Goal: Information Seeking & Learning: Learn about a topic

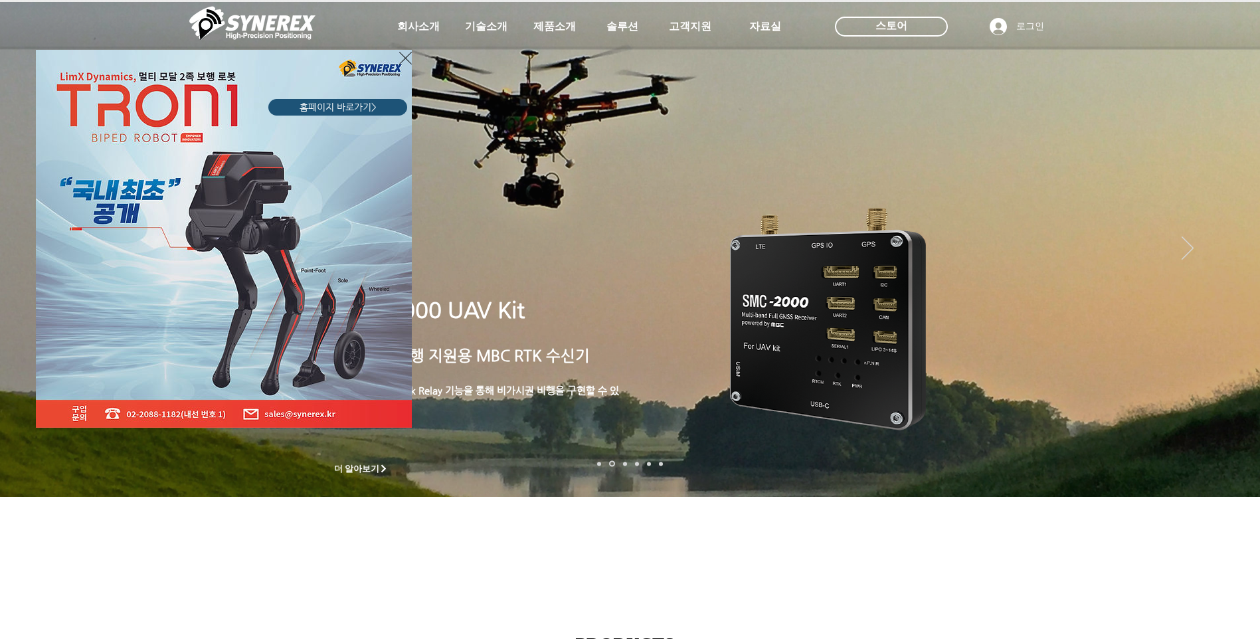
click at [406, 58] on icon "사이트로 돌아가기" at bounding box center [405, 58] width 13 height 17
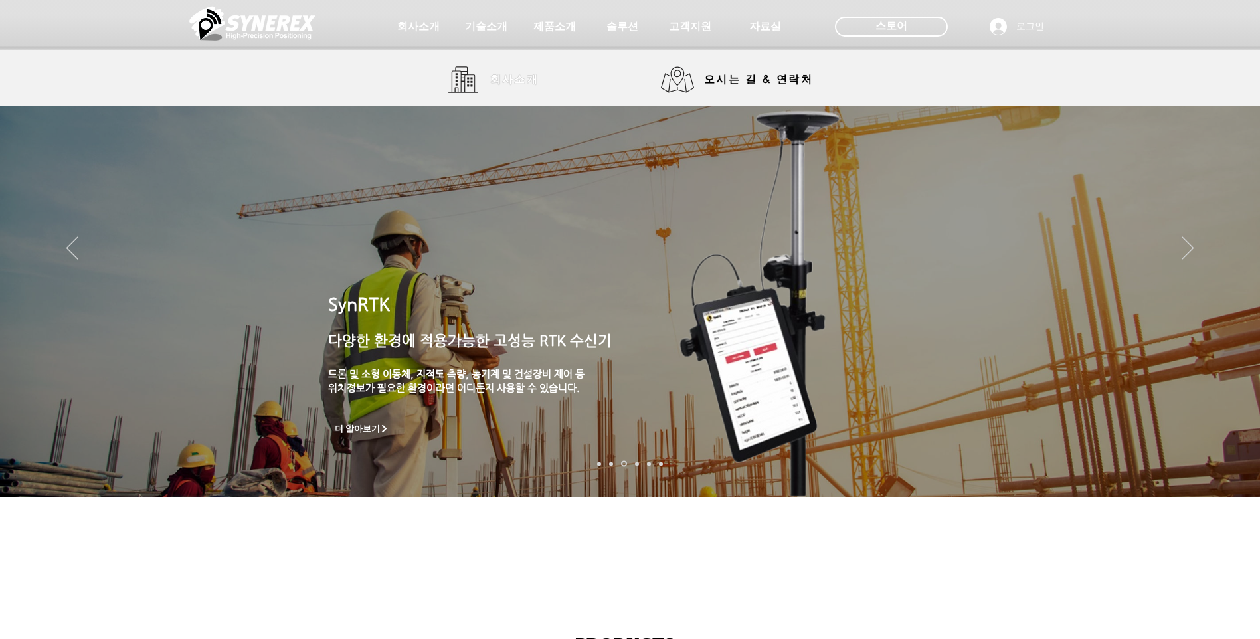
click at [500, 76] on span "회사소개" at bounding box center [514, 80] width 49 height 14
click at [511, 78] on span "회사소개" at bounding box center [514, 80] width 49 height 14
click at [785, 86] on span "오시는 길 & 연락처" at bounding box center [758, 79] width 109 height 15
click at [474, 21] on span "기술소개" at bounding box center [485, 27] width 46 height 14
click at [498, 31] on span "기술소개" at bounding box center [485, 27] width 46 height 14
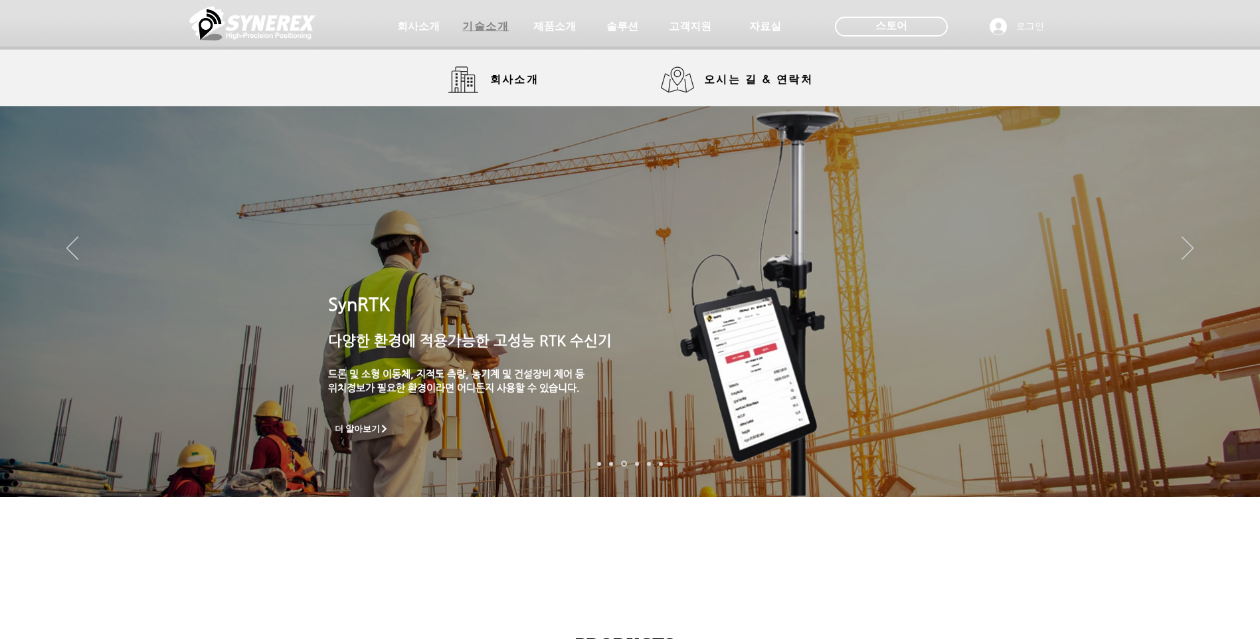
click at [498, 31] on span "기술소개" at bounding box center [485, 27] width 46 height 14
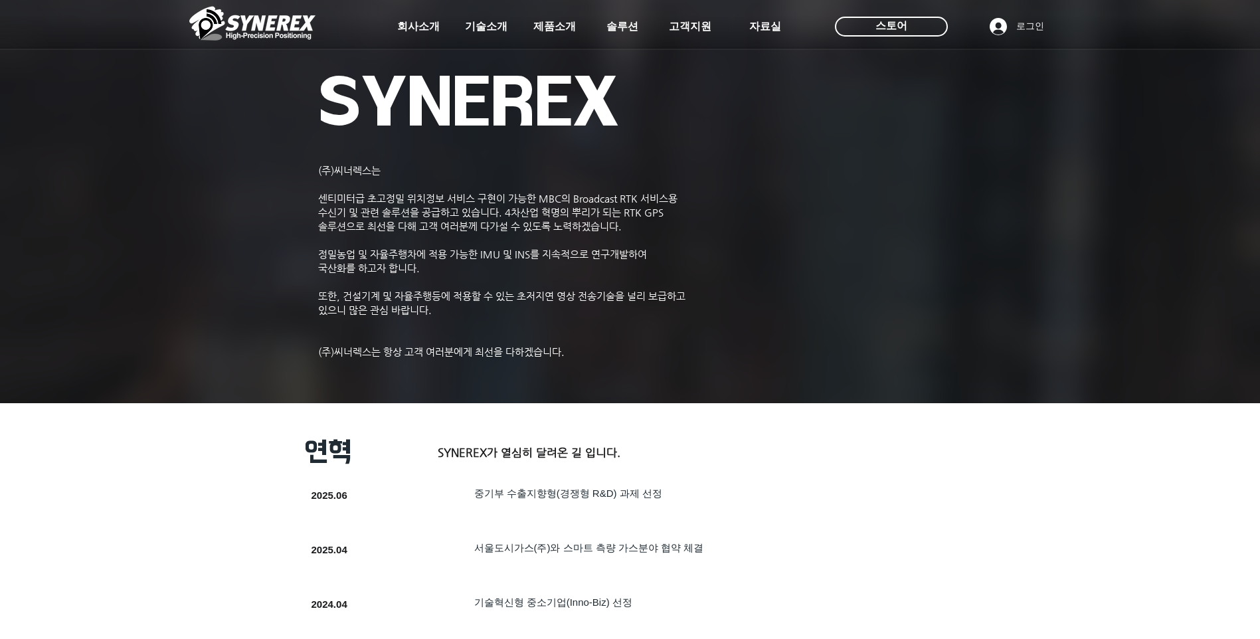
click at [498, 31] on span "기술소개" at bounding box center [486, 27] width 42 height 14
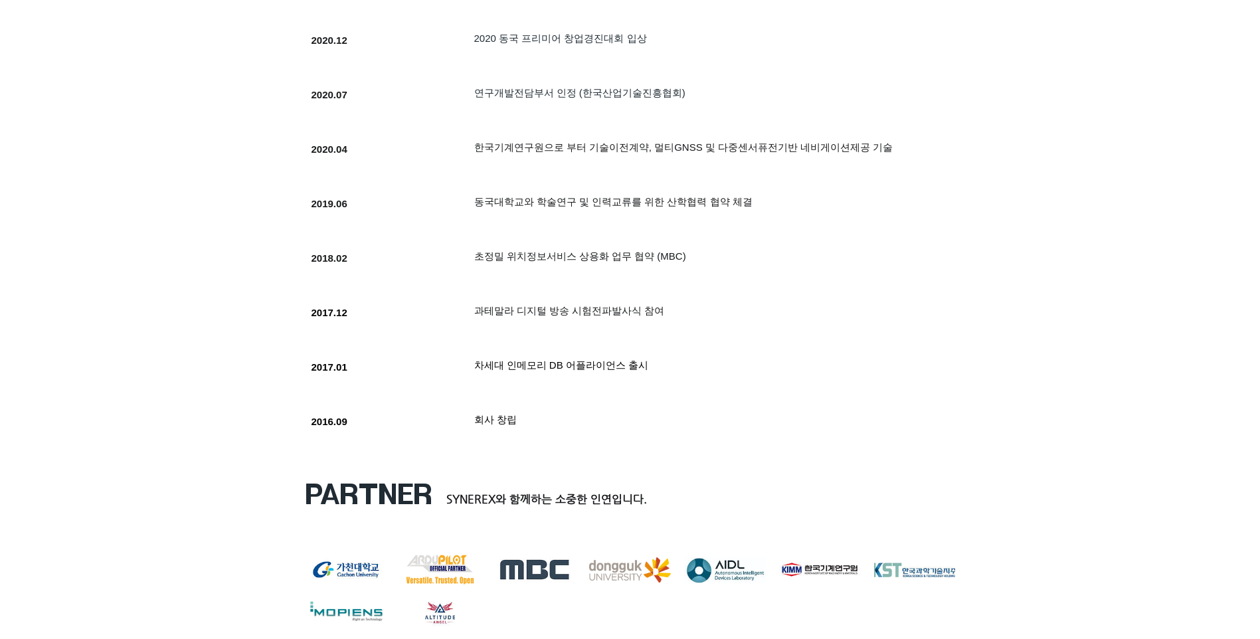
scroll to position [1328, 0]
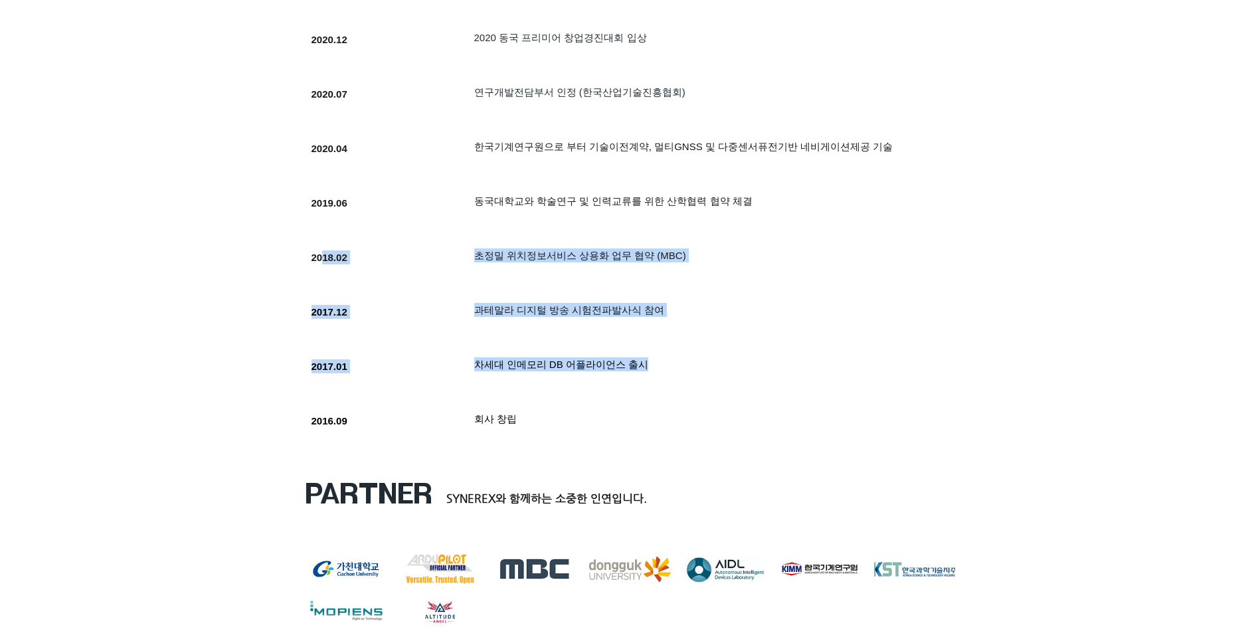
drag, startPoint x: 323, startPoint y: 254, endPoint x: 726, endPoint y: 448, distance: 447.9
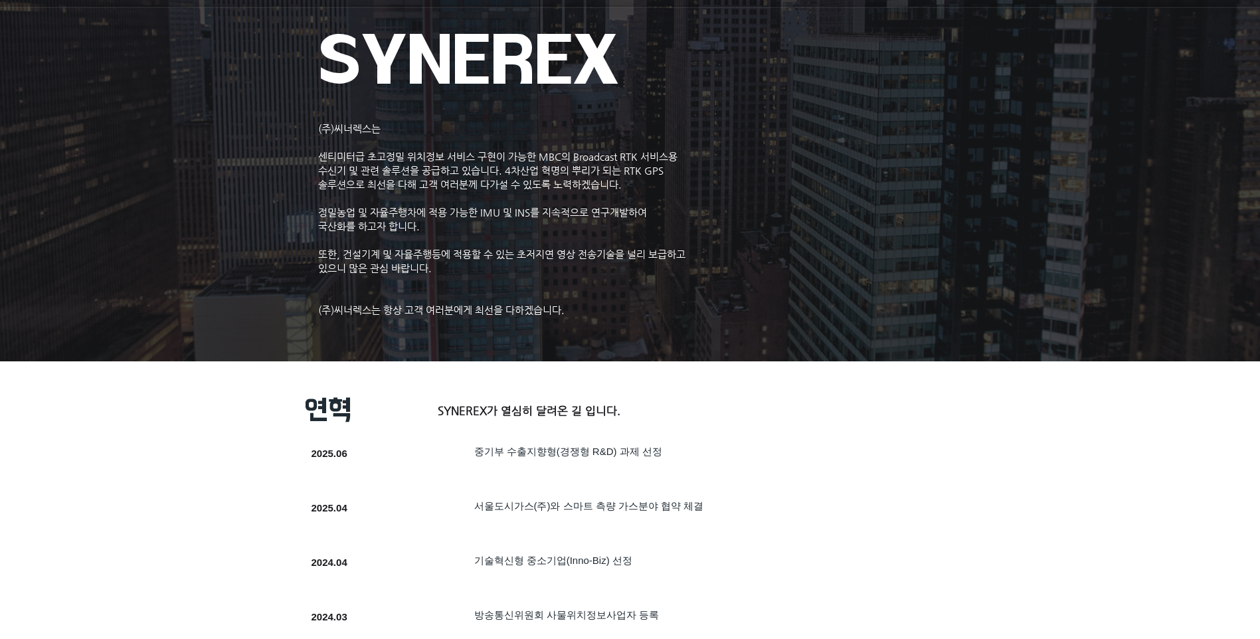
scroll to position [0, 0]
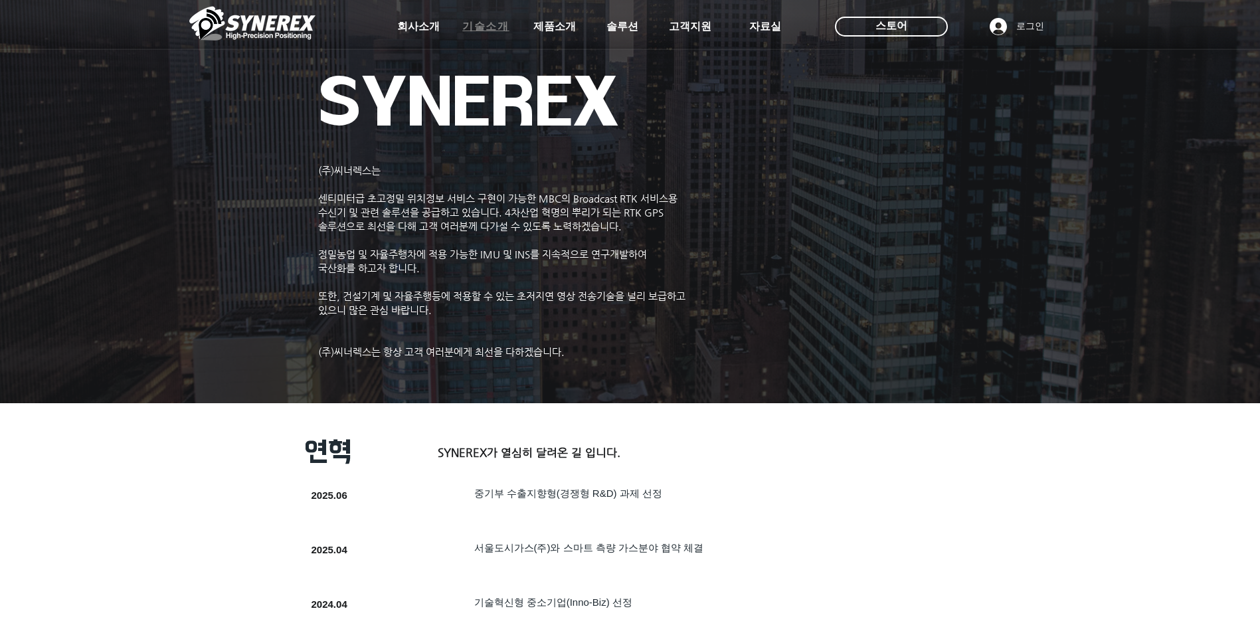
click at [494, 26] on span "기술소개" at bounding box center [485, 27] width 46 height 14
click at [498, 33] on span "기술소개" at bounding box center [485, 27] width 46 height 14
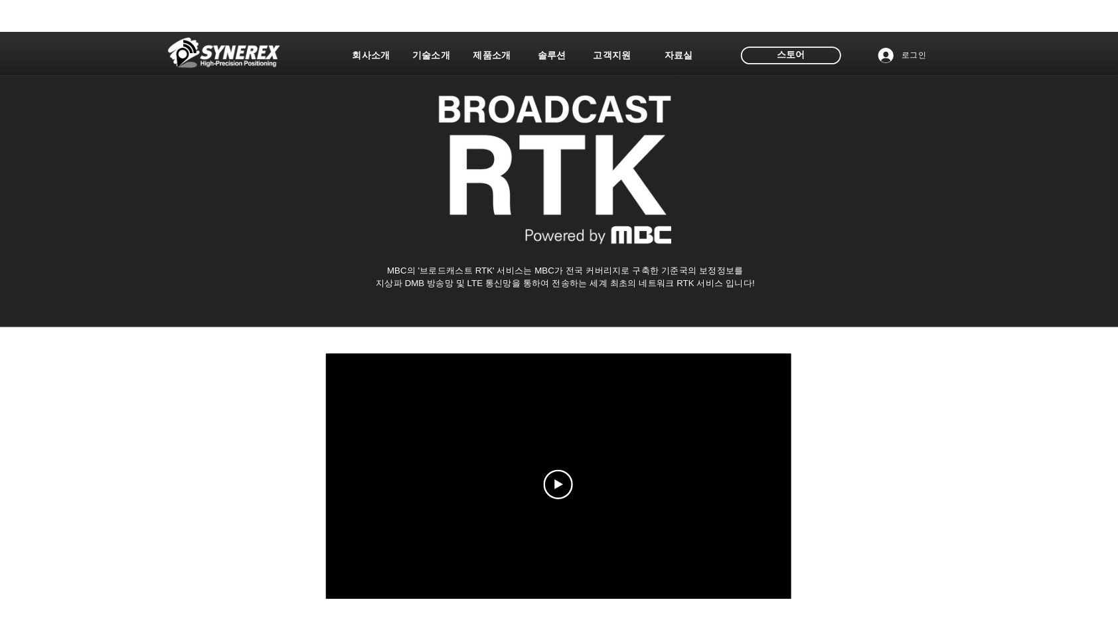
scroll to position [66, 0]
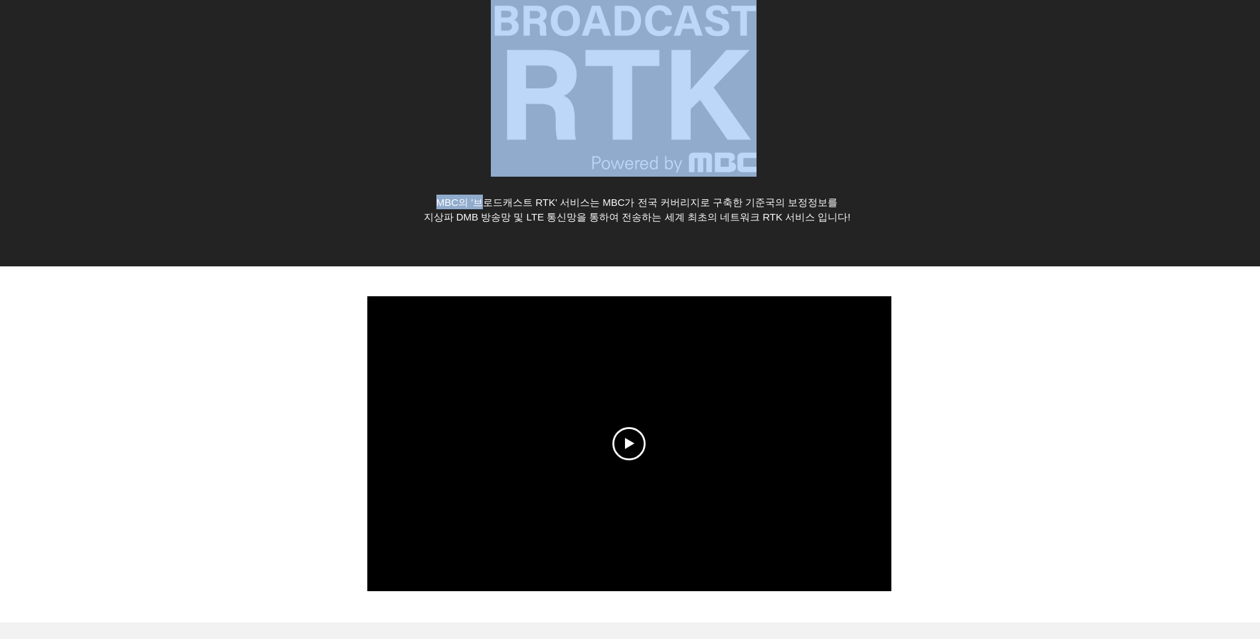
drag, startPoint x: 482, startPoint y: 205, endPoint x: 756, endPoint y: 225, distance: 274.4
click at [756, 225] on div "MBC의 '브로드캐스트 RTK' 서비스는 MBC가 전국 커버리지로 구축한 기준국의 보정정보를 지상파 DMB 방송망 및 LTE 통신망을 통하여 …" at bounding box center [630, 95] width 1260 height 342
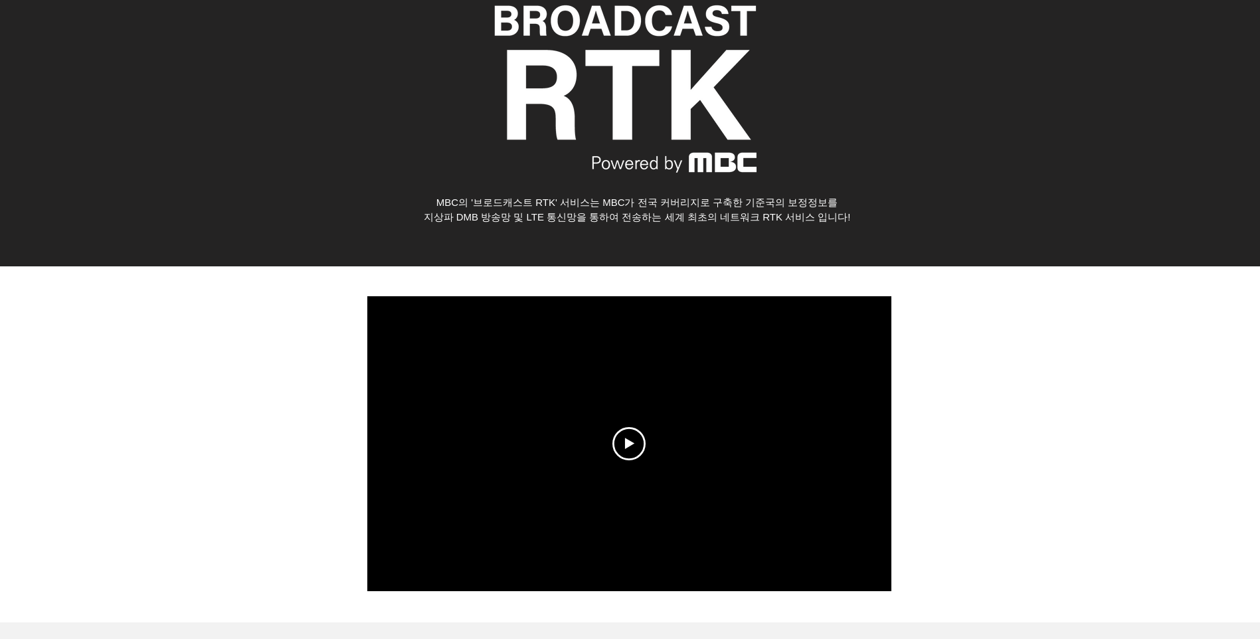
drag, startPoint x: 756, startPoint y: 225, endPoint x: 804, endPoint y: 214, distance: 49.8
click at [804, 214] on span "지상파 DMB 방송망 및 LTE 통신망을 통하여 전송하는 세계 최초의 네트워크 RTK 서비스 입니다!" at bounding box center [637, 216] width 427 height 11
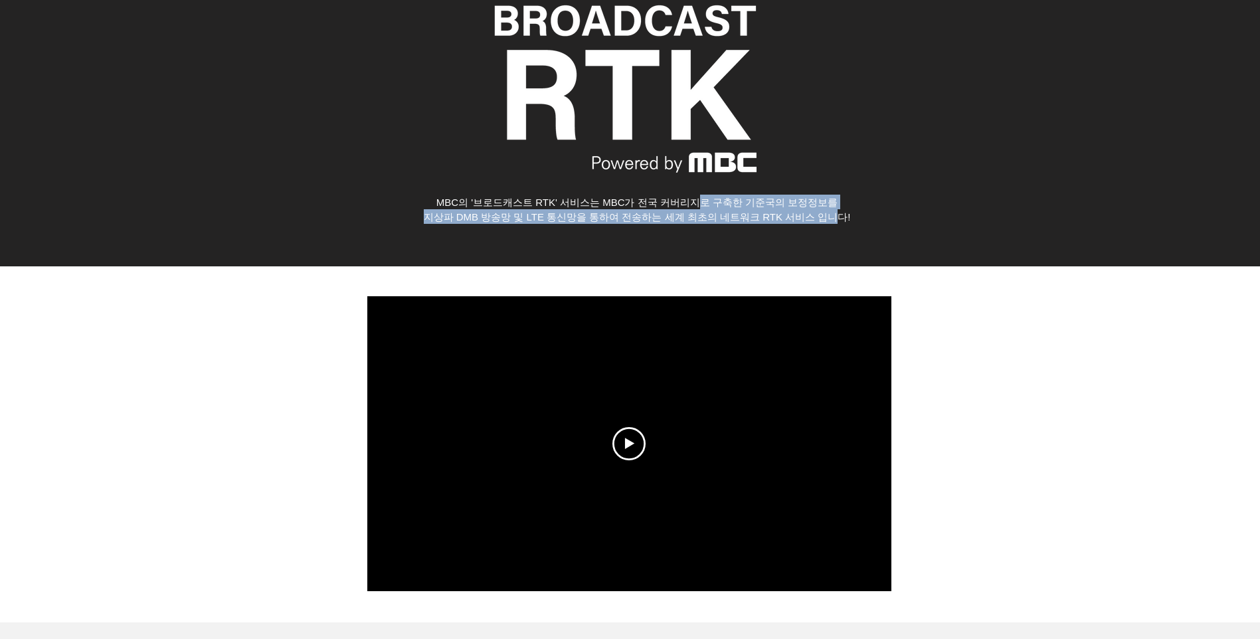
drag, startPoint x: 837, startPoint y: 215, endPoint x: 695, endPoint y: 201, distance: 142.9
click at [695, 201] on div "MBC의 '브로드캐스트 RTK' 서비스는 MBC가 전국 커버리지로 구축한 기준국의 보정정보를 지상파 DMB 방송망 및 LTE 통신망을 통하여 …" at bounding box center [637, 209] width 612 height 29
click at [486, 216] on span "지상파 DMB 방송망 및 LTE 통신망을 통하여 전송하는 세계 최초의 네트워크 RTK 서비스 입니다!" at bounding box center [637, 216] width 427 height 11
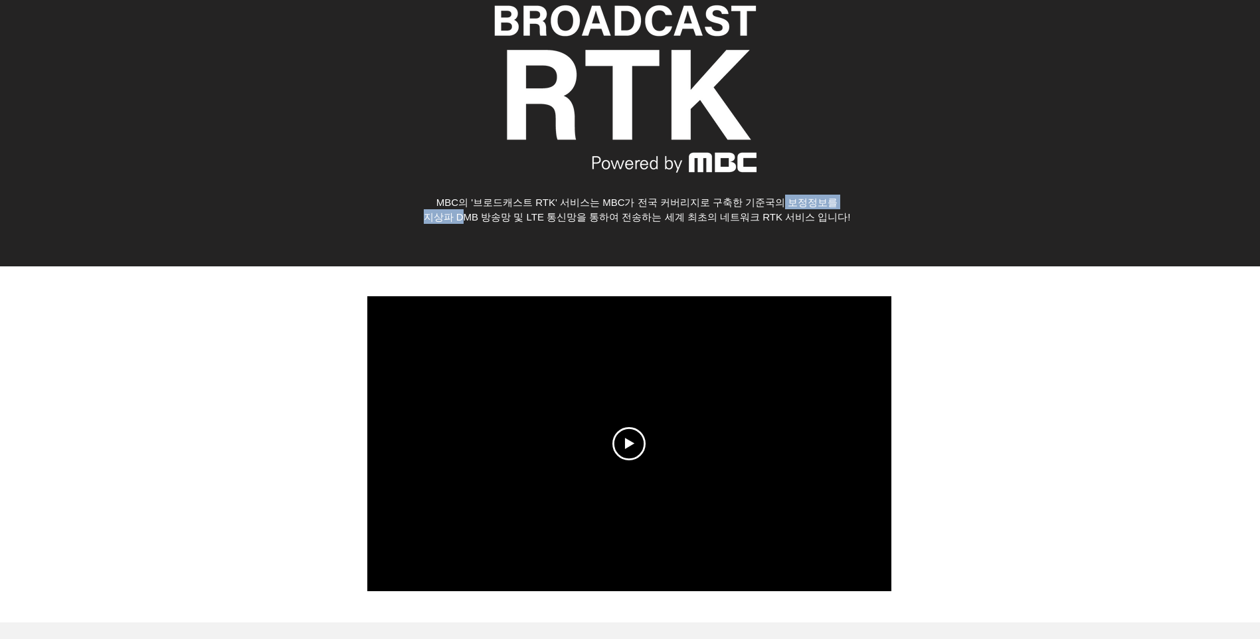
drag, startPoint x: 466, startPoint y: 215, endPoint x: 784, endPoint y: 199, distance: 317.8
click at [784, 199] on div "MBC의 '브로드캐스트 RTK' 서비스는 MBC가 전국 커버리지로 구축한 기준국의 보정정보를 지상파 DMB 방송망 및 LTE 통신망을 통하여 …" at bounding box center [637, 209] width 612 height 29
drag, startPoint x: 784, startPoint y: 199, endPoint x: 843, endPoint y: 218, distance: 62.8
click at [843, 218] on span "지상파 DMB 방송망 및 LTE 통신망을 통하여 전송하는 세계 최초의 네트워크 RTK 서비스 입니다!" at bounding box center [637, 216] width 427 height 11
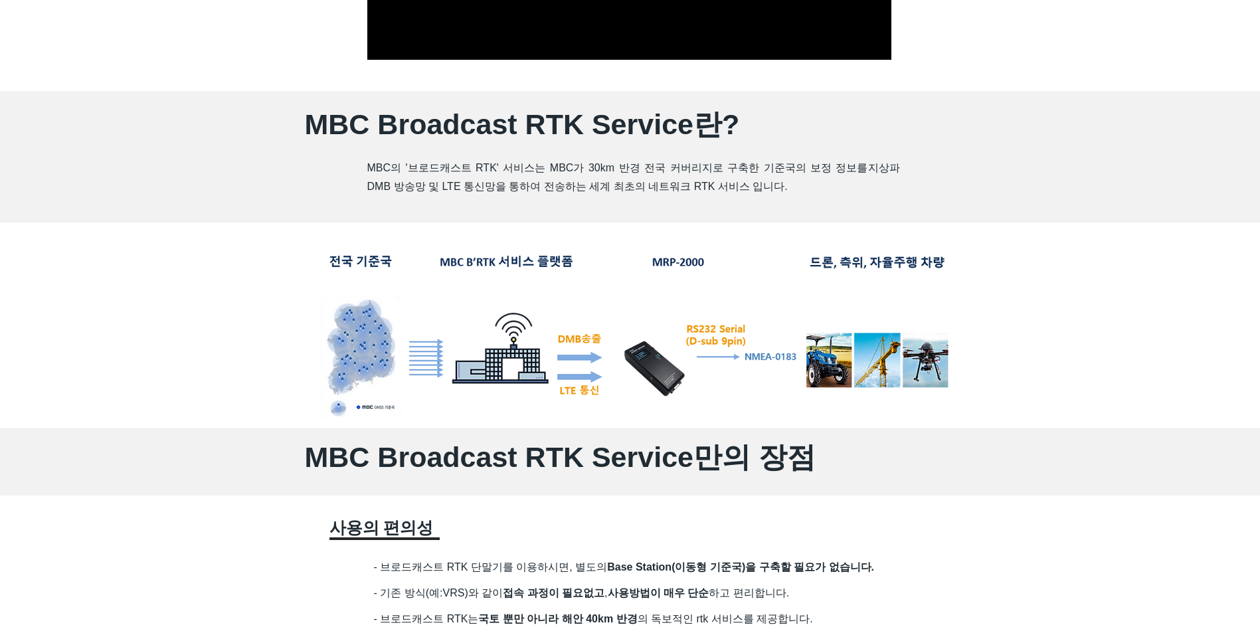
scroll to position [730, 0]
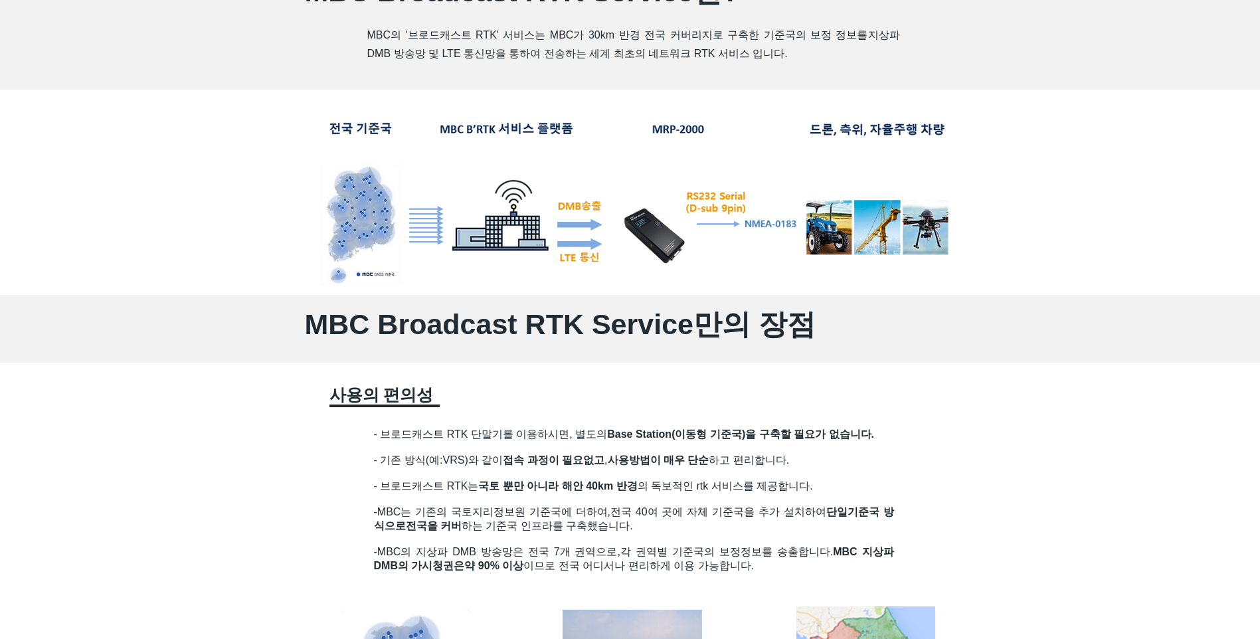
click at [612, 525] on span "전국을 커버 하는 기준국 인프라를 구축했습니다." at bounding box center [519, 525] width 227 height 11
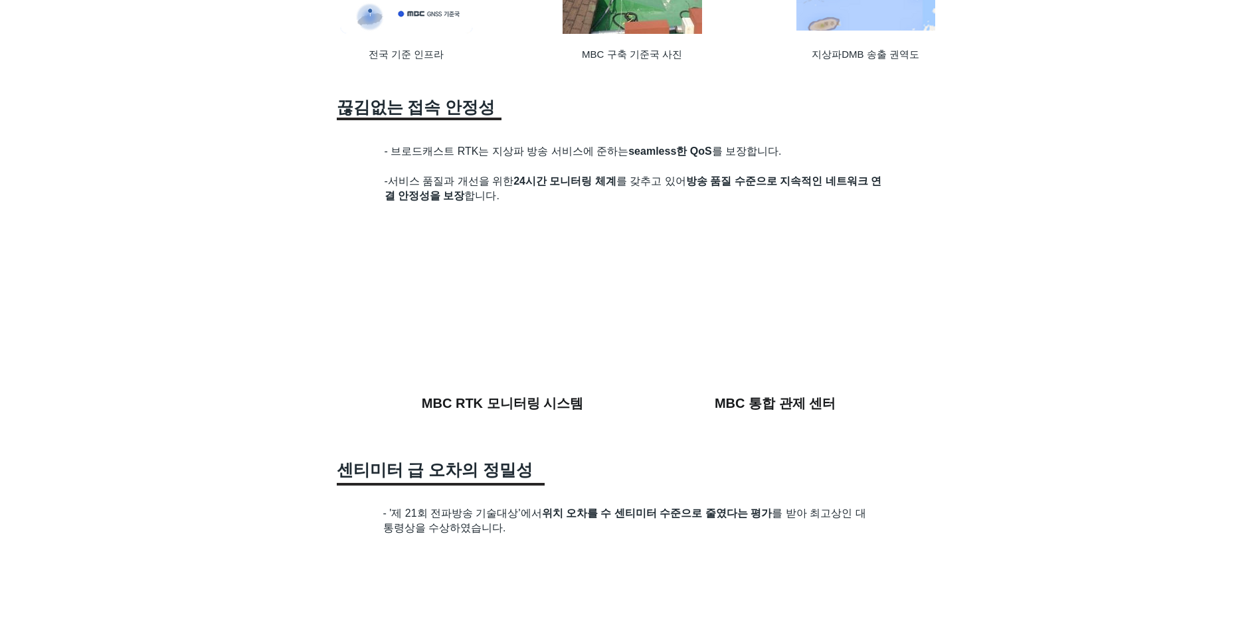
scroll to position [1527, 0]
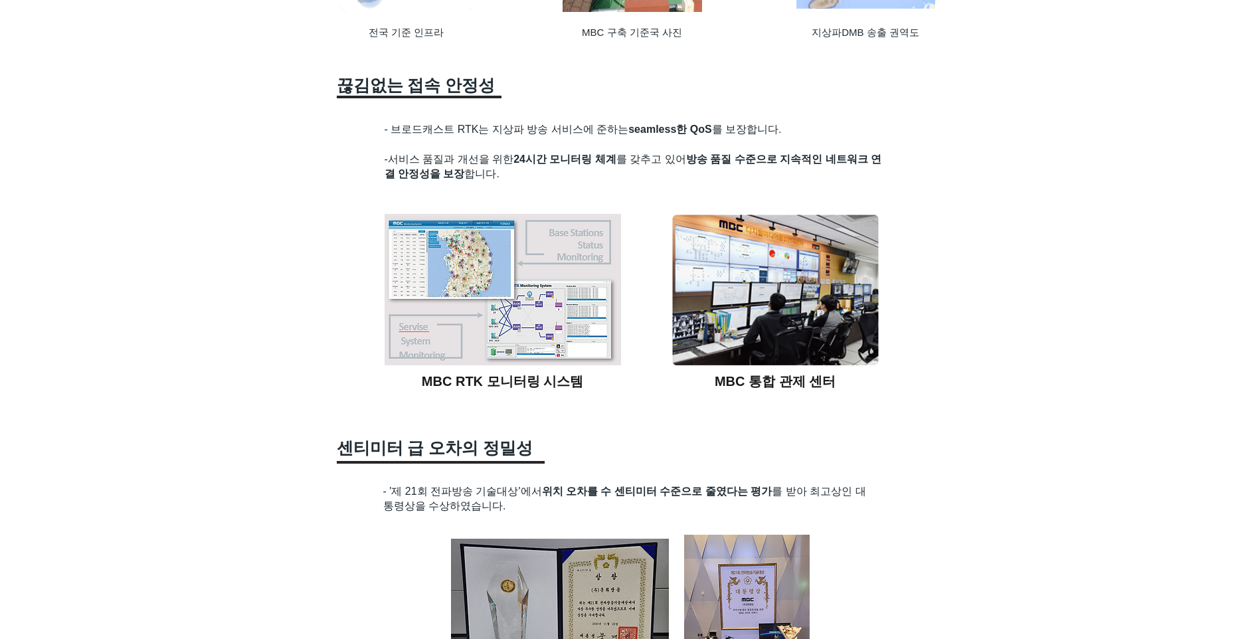
click at [1008, 179] on div at bounding box center [630, 423] width 1260 height 2260
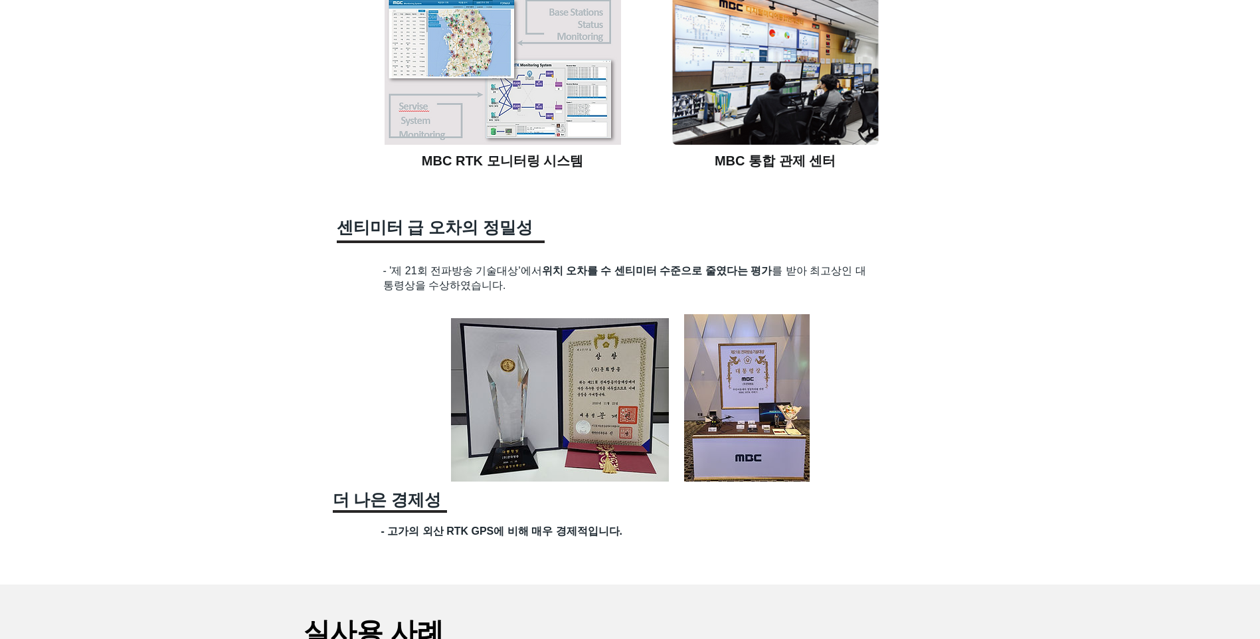
scroll to position [1793, 0]
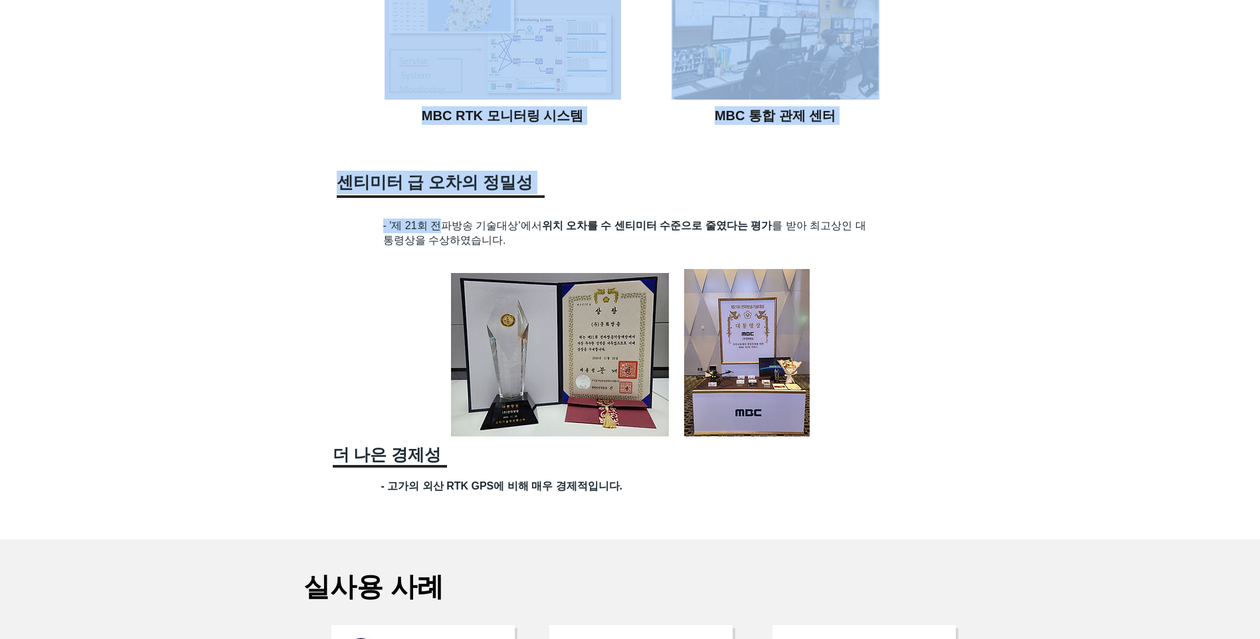
drag, startPoint x: 444, startPoint y: 226, endPoint x: 580, endPoint y: 256, distance: 139.4
click at [580, 256] on section "MBC Broadcast RTK Service만의 장점 ​사용의 편의성 - 브로드캐스트 RTK 단말기를 이용하시면, 별도의 Base Stati…" at bounding box center [630, 157] width 1260 height 2260
drag, startPoint x: 580, startPoint y: 256, endPoint x: 953, endPoint y: 233, distance: 373.9
click at [953, 233] on div at bounding box center [630, 157] width 1260 height 2260
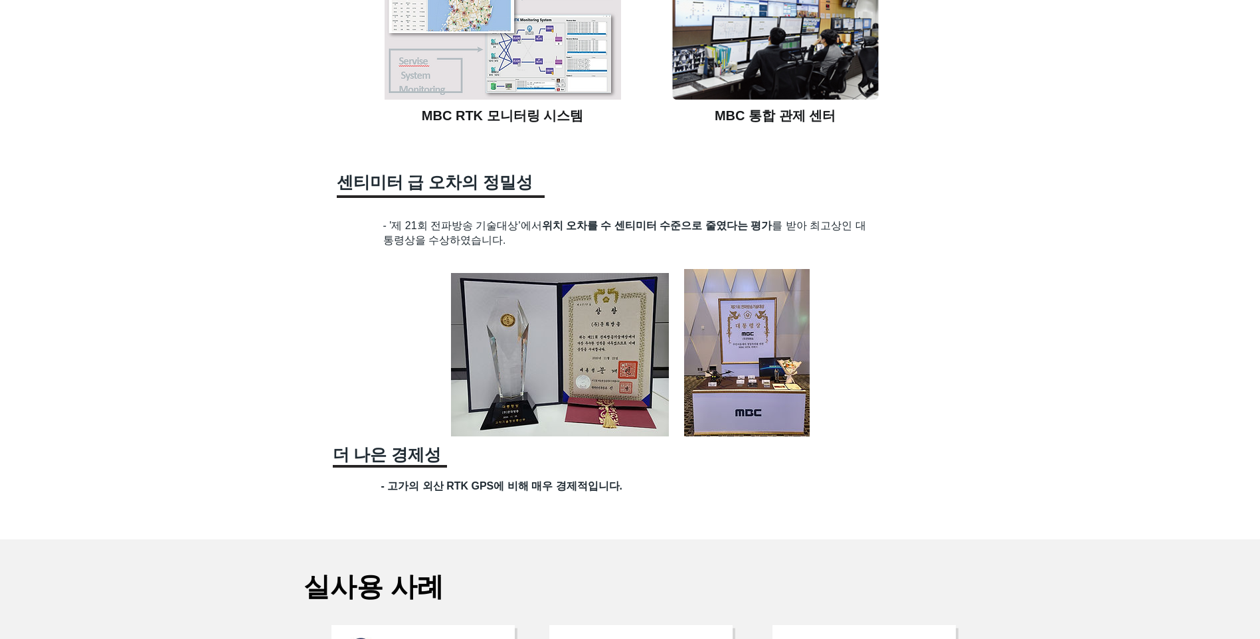
drag, startPoint x: 830, startPoint y: 206, endPoint x: 857, endPoint y: 239, distance: 42.9
click at [857, 239] on section "MBC Broadcast RTK Service만의 장점 ​사용의 편의성 - 브로드캐스트 RTK 단말기를 이용하시면, 별도의 Base Stati…" at bounding box center [630, 157] width 1260 height 2260
drag, startPoint x: 857, startPoint y: 239, endPoint x: 916, endPoint y: 232, distance: 58.9
click at [949, 243] on div at bounding box center [630, 157] width 1260 height 2260
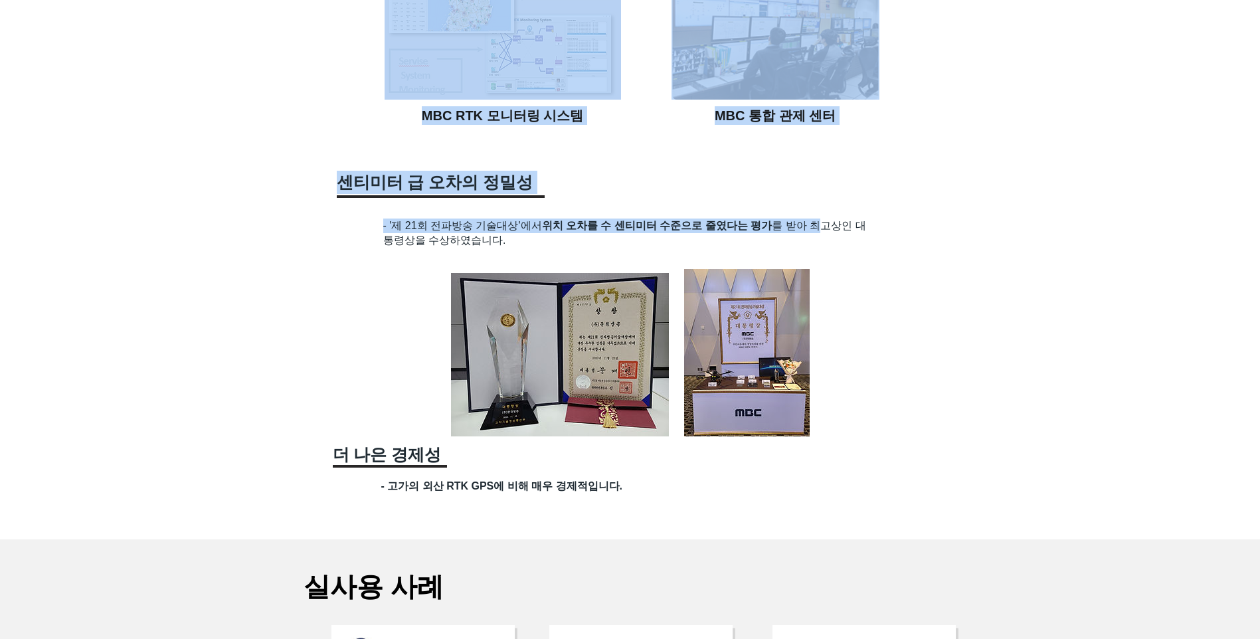
drag, startPoint x: 758, startPoint y: 240, endPoint x: 173, endPoint y: 238, distance: 585.0
click at [173, 238] on section "MBC Broadcast RTK Service만의 장점 ​사용의 편의성 - 브로드캐스트 RTK 단말기를 이용하시면, 별도의 Base Stati…" at bounding box center [630, 157] width 1260 height 2260
click at [1104, 218] on div at bounding box center [630, 157] width 1260 height 2260
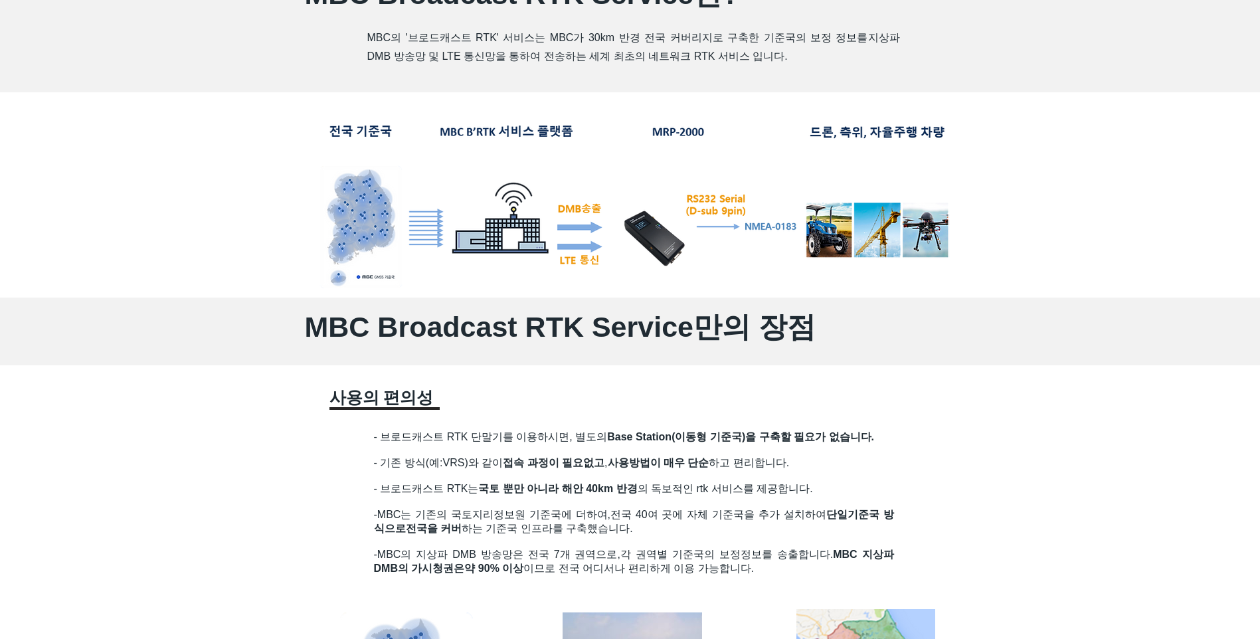
scroll to position [996, 0]
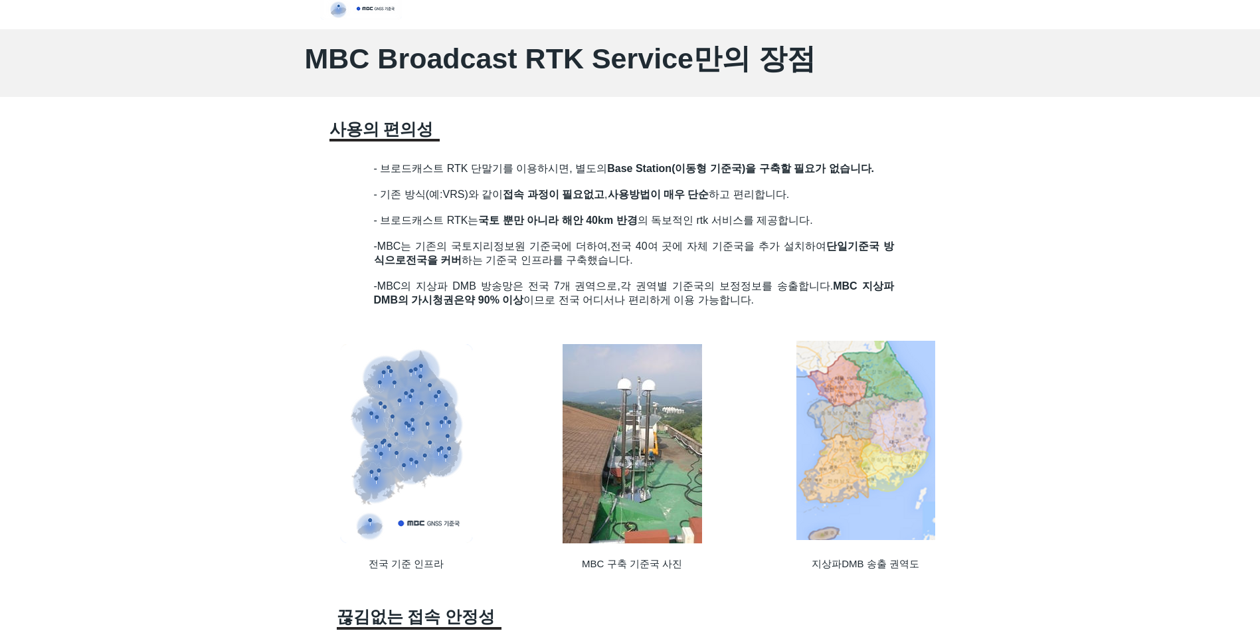
drag, startPoint x: 621, startPoint y: 145, endPoint x: 969, endPoint y: 312, distance: 386.7
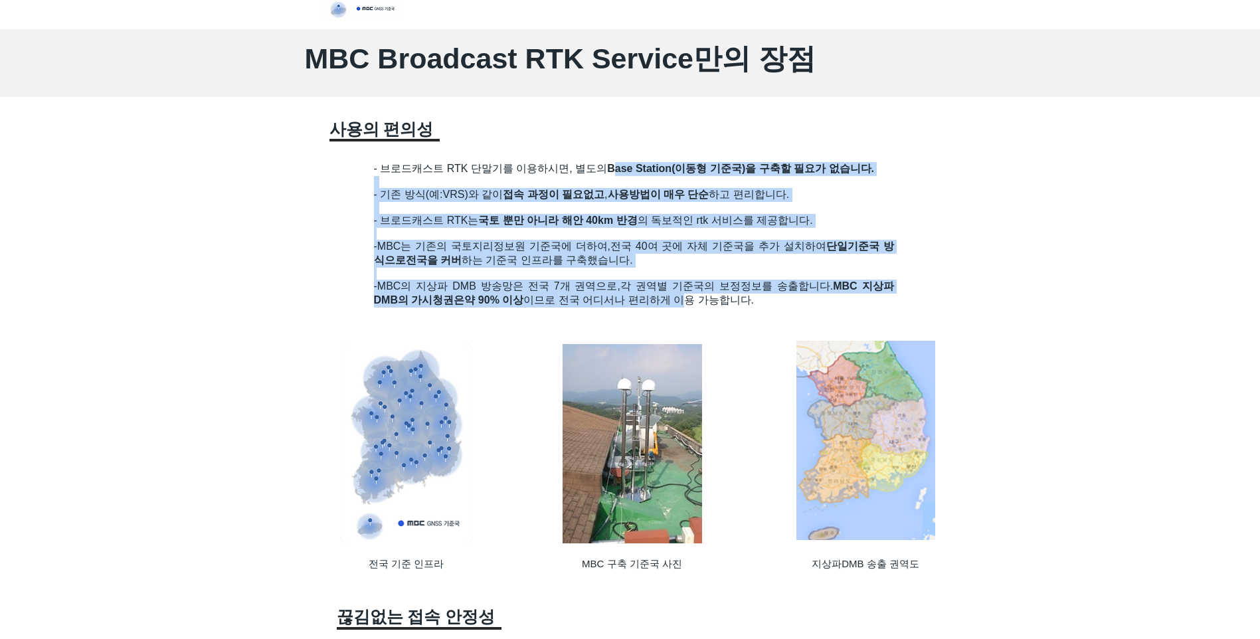
drag, startPoint x: 694, startPoint y: 310, endPoint x: 620, endPoint y: 171, distance: 157.1
click at [620, 171] on div "- 브로드캐스트 RTK 단말기를 이용하시면, 별도의 Base Station(이동형 기준국)을 구축할 필요가 없습니다. - 기존 방식(예:VRS…" at bounding box center [634, 244] width 520 height 164
drag, startPoint x: 620, startPoint y: 171, endPoint x: 523, endPoint y: 185, distance: 97.9
click at [523, 185] on h2 at bounding box center [634, 182] width 520 height 12
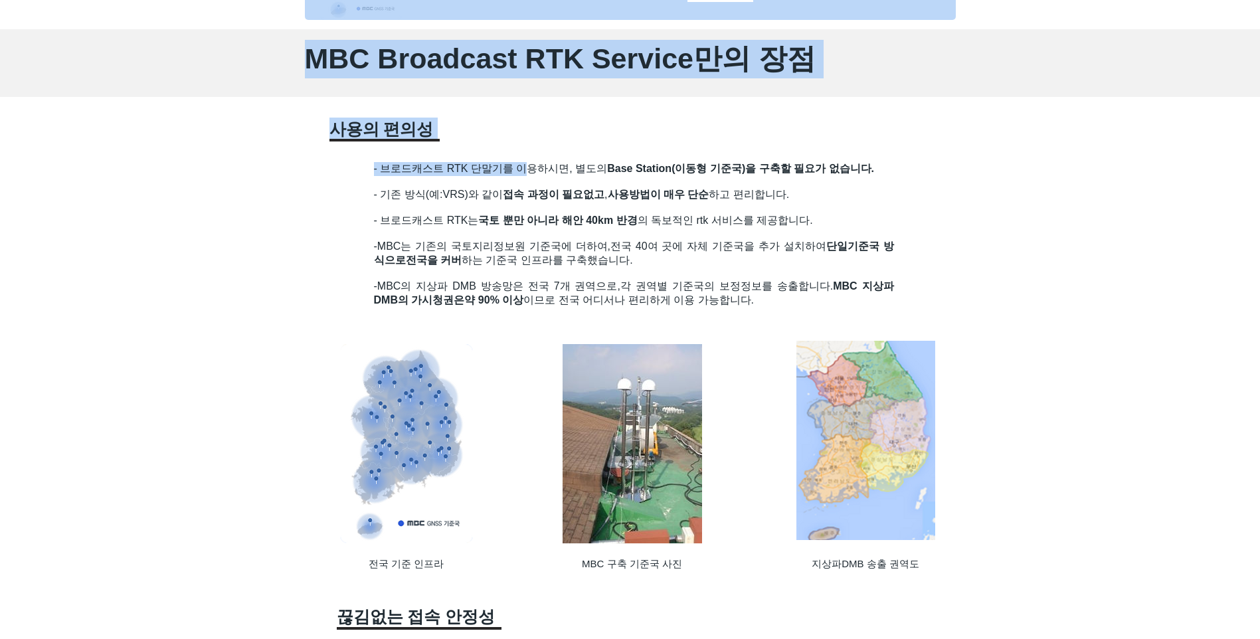
drag, startPoint x: 525, startPoint y: 168, endPoint x: 858, endPoint y: 325, distance: 368.3
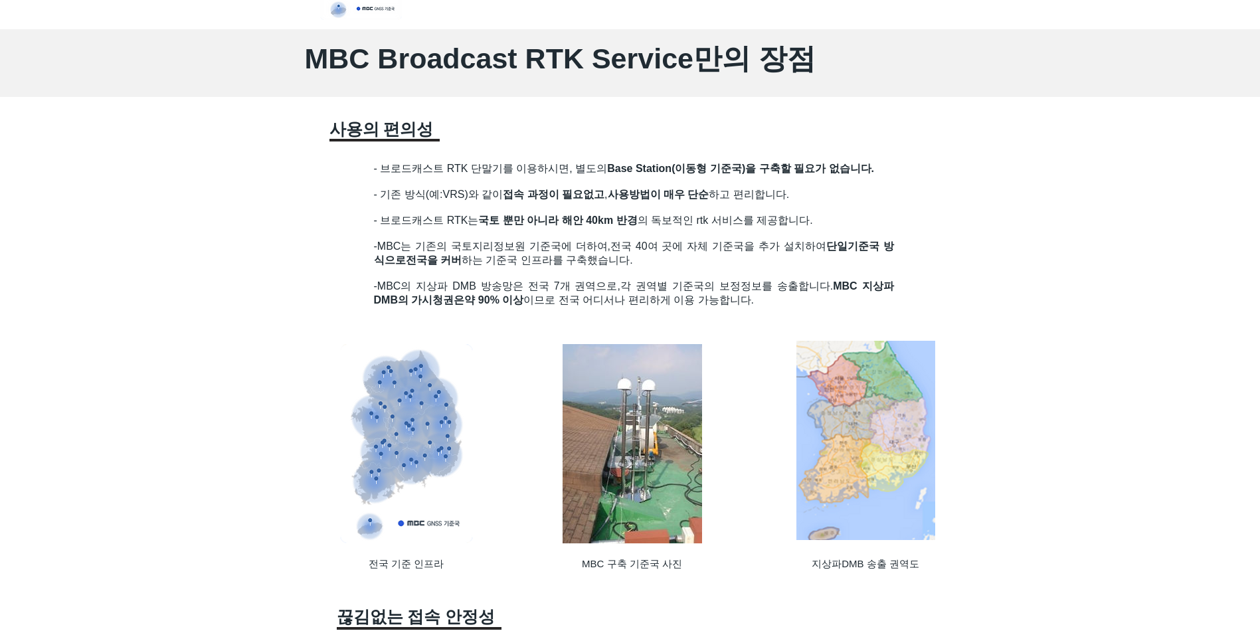
drag, startPoint x: 858, startPoint y: 325, endPoint x: 736, endPoint y: 294, distance: 126.1
click at [736, 294] on span "각 권역별 기준국의 보정정보를 송출합니다. MBC 지상파 DMB의 가시청권은" at bounding box center [634, 292] width 520 height 25
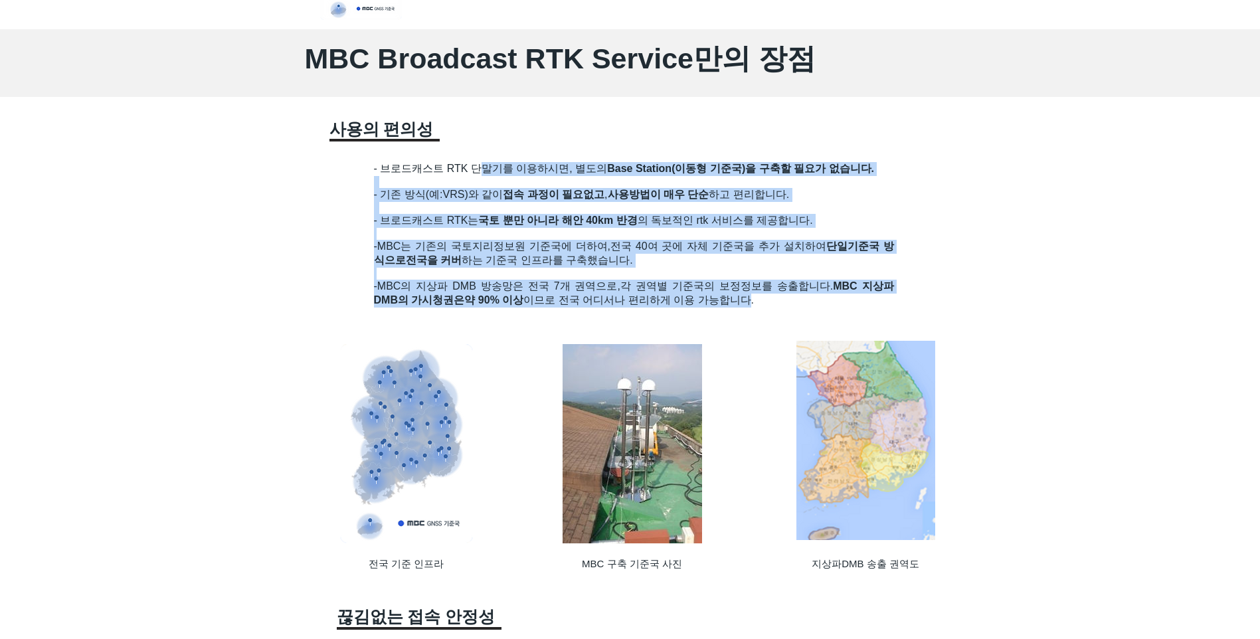
drag, startPoint x: 758, startPoint y: 304, endPoint x: 481, endPoint y: 162, distance: 311.2
click at [481, 162] on div "- 브로드캐스트 RTK 단말기를 이용하시면, 별도의 Base Station(이동형 기준국)을 구축할 필요가 없습니다. - 기존 방식(예:VRS…" at bounding box center [634, 244] width 520 height 164
drag, startPoint x: 481, startPoint y: 162, endPoint x: 612, endPoint y: 189, distance: 132.8
click at [612, 189] on span "- 기존 방식(예:VRS)와 같이 접속 과정이 필요없고 , 사용방법이 매우 단순 하고 편리합니다." at bounding box center [582, 194] width 416 height 11
drag, startPoint x: 577, startPoint y: 169, endPoint x: 820, endPoint y: 306, distance: 279.2
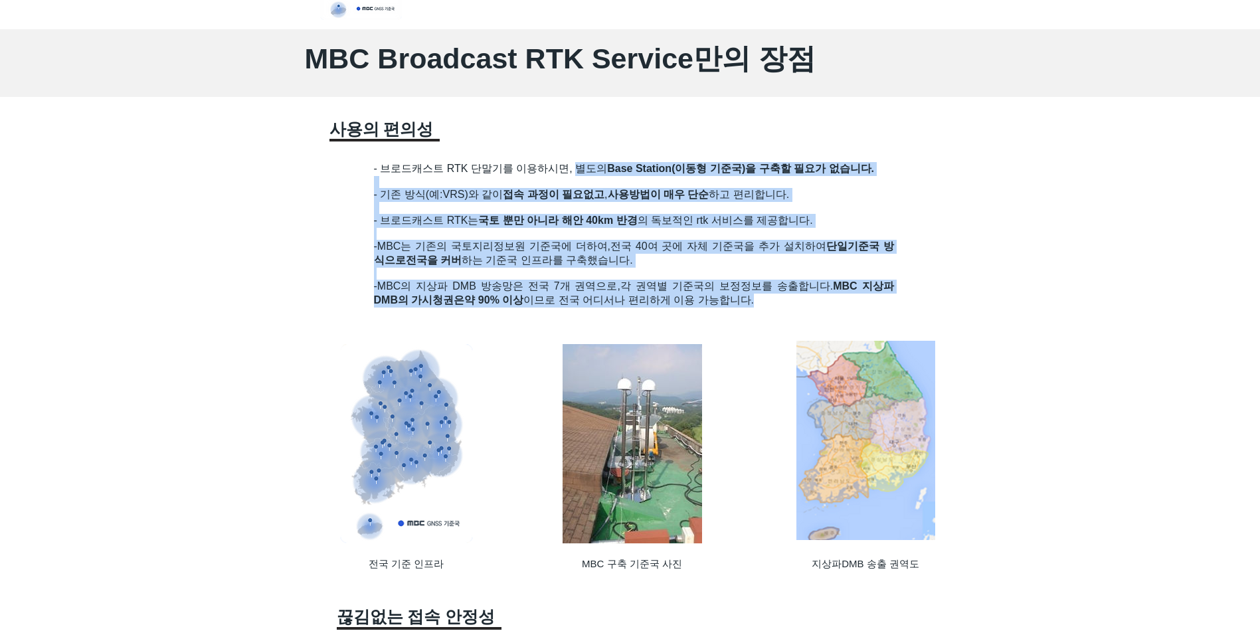
click at [820, 306] on div "- 브로드캐스트 RTK 단말기를 이용하시면, 별도의 Base Station(이동형 기준국)을 구축할 필요가 없습니다. - 기존 방식(예:VRS…" at bounding box center [634, 244] width 520 height 164
drag, startPoint x: 820, startPoint y: 306, endPoint x: 767, endPoint y: 251, distance: 76.5
click at [767, 248] on span "전국 40여 곳에 자체 기준국을 추가 설치하여 단일기준국 방식으로" at bounding box center [634, 252] width 520 height 25
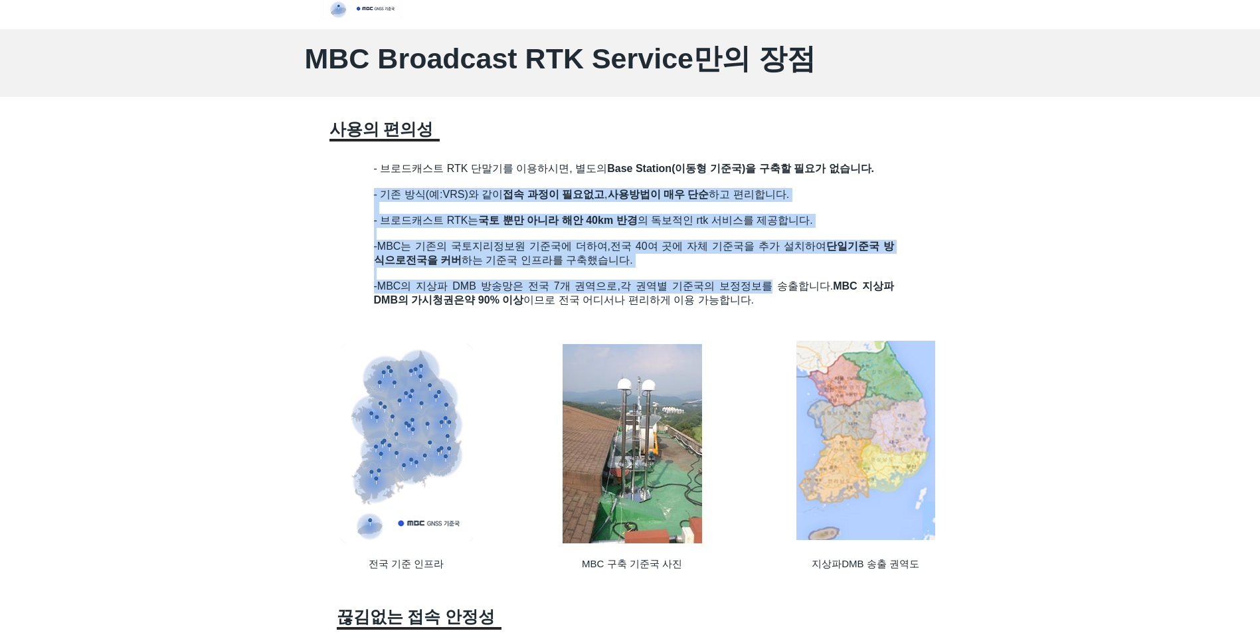
drag, startPoint x: 765, startPoint y: 289, endPoint x: 440, endPoint y: 176, distance: 343.8
click at [440, 176] on div "- 브로드캐스트 RTK 단말기를 이용하시면, 별도의 Base Station(이동형 기준국)을 구축할 필요가 없습니다. - 기존 방식(예:VRS…" at bounding box center [634, 244] width 520 height 164
drag, startPoint x: 440, startPoint y: 176, endPoint x: 519, endPoint y: 206, distance: 84.5
click at [519, 206] on h2 "- 기존 방식(예:VRS)와 같이 접속 과정이 필요없고 , 사용방법이 매우 단순 하고 편리합니다." at bounding box center [634, 201] width 520 height 26
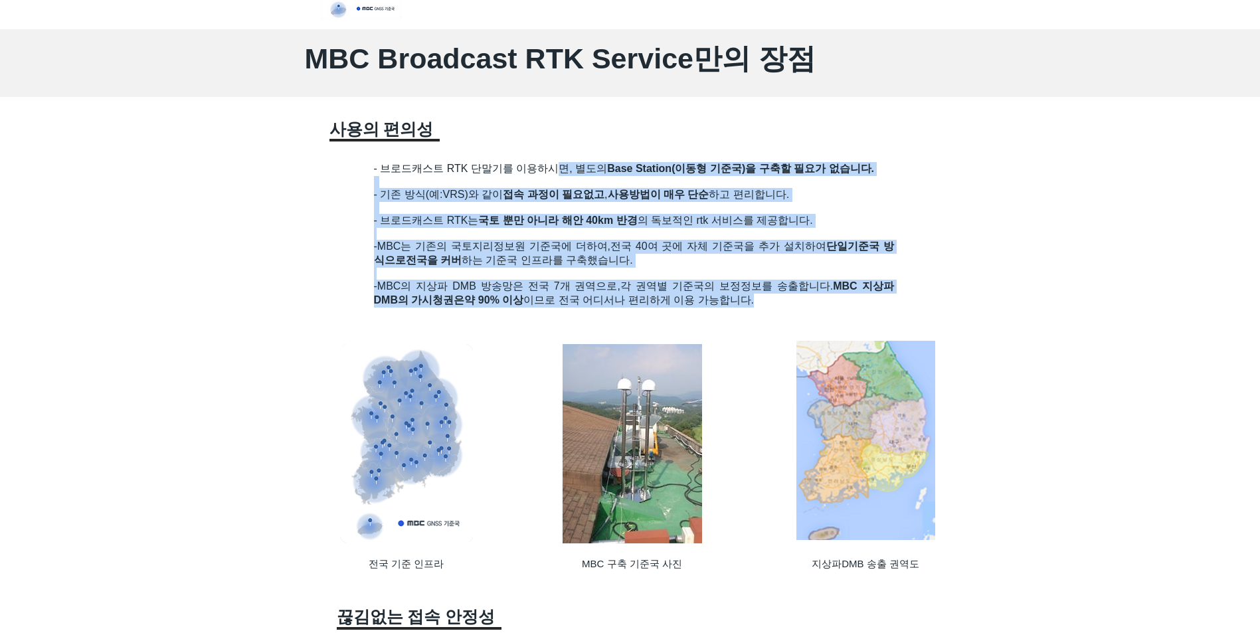
drag, startPoint x: 557, startPoint y: 170, endPoint x: 781, endPoint y: 307, distance: 262.3
click at [781, 307] on div "- 브로드캐스트 RTK 단말기를 이용하시면, 별도의 Base Station(이동형 기준국)을 구축할 필요가 없습니다. - 기존 방식(예:VRS…" at bounding box center [634, 244] width 520 height 164
click at [781, 307] on p "-MBC의 지상파 DMB 방송망은 전국 7개 권역으로, 각 권역별 기준국의 보정정보를 송출합니다. MBC 지상파 DMB의 가시청권은 약 90%…" at bounding box center [634, 294] width 520 height 28
drag, startPoint x: 771, startPoint y: 307, endPoint x: 379, endPoint y: 163, distance: 418.3
click at [379, 163] on div "- 브로드캐스트 RTK 단말기를 이용하시면, 별도의 Base Station(이동형 기준국)을 구축할 필요가 없습니다. - 기존 방식(예:VRS…" at bounding box center [634, 244] width 520 height 164
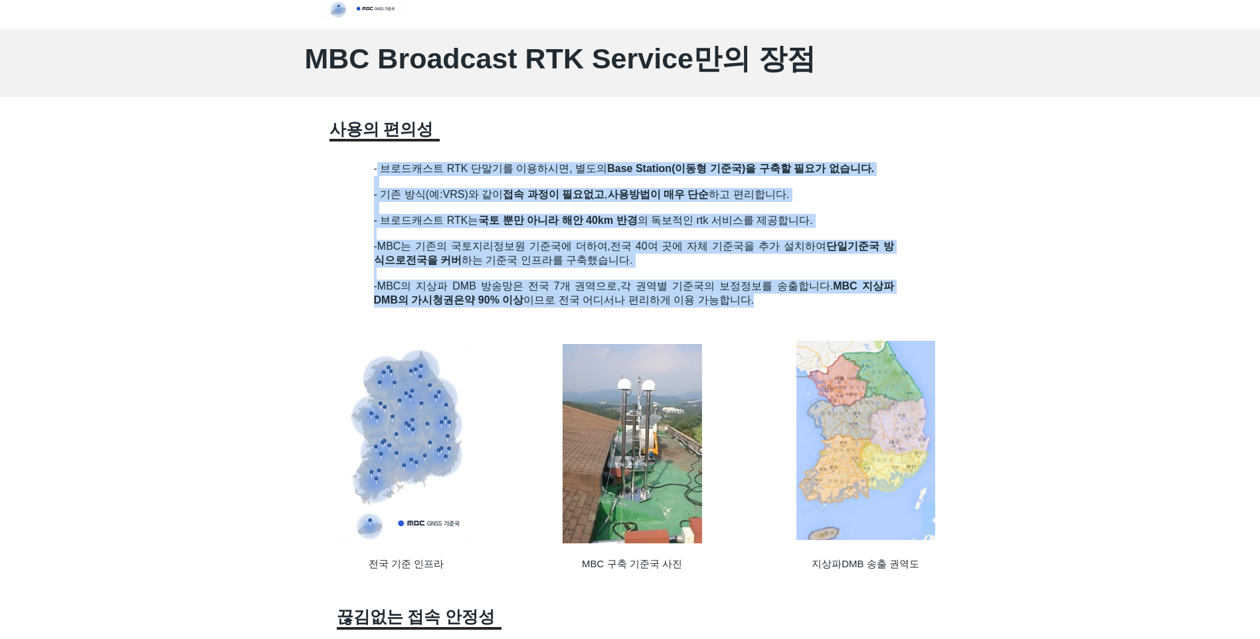
drag, startPoint x: 379, startPoint y: 163, endPoint x: 545, endPoint y: 193, distance: 168.7
click at [545, 193] on span "접속 과정이 필요없고" at bounding box center [554, 194] width 102 height 11
drag, startPoint x: 427, startPoint y: 170, endPoint x: 768, endPoint y: 309, distance: 368.1
click at [768, 309] on div "- 브로드캐스트 RTK 단말기를 이용하시면, 별도의 Base Station(이동형 기준국)을 구축할 필요가 없습니다. - 기존 방식(예:VRS…" at bounding box center [634, 244] width 520 height 164
drag, startPoint x: 768, startPoint y: 309, endPoint x: 711, endPoint y: 306, distance: 56.5
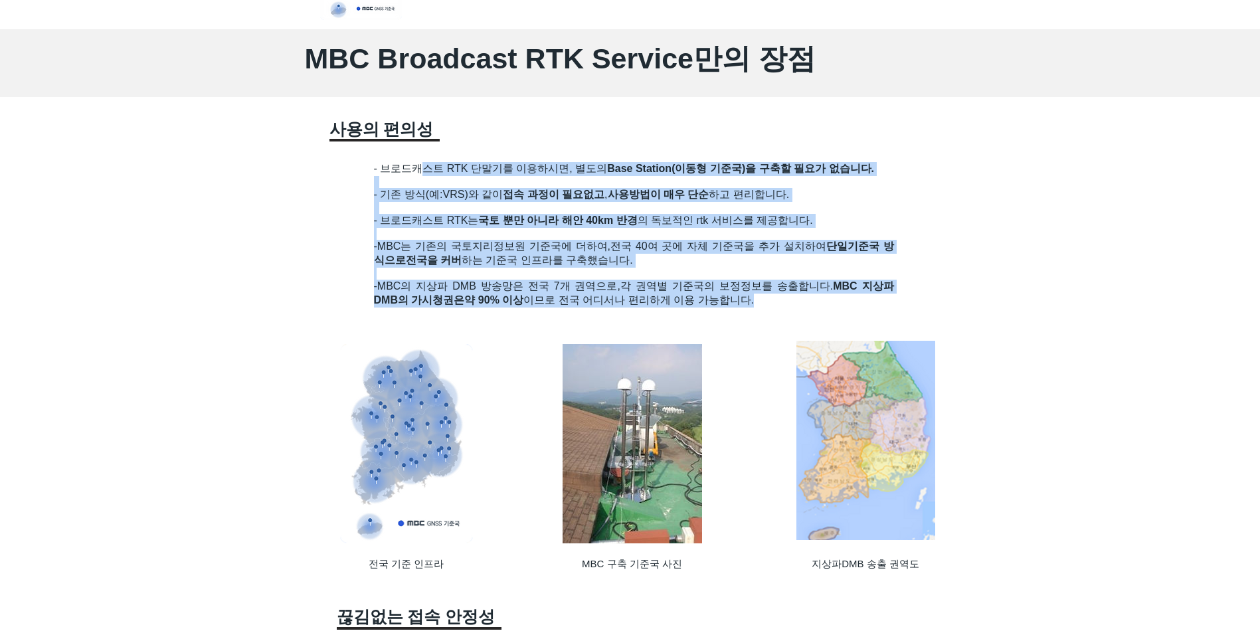
click at [713, 305] on span "약 90% 이상 이므로 전국 어디서나 편리하게 이용 가능합니다." at bounding box center [609, 299] width 290 height 11
click at [766, 306] on p "-MBC의 지상파 DMB 방송망은 전국 7개 권역으로, 각 권역별 기준국의 보정정보를 송출합니다. MBC 지상파 DMB의 가시청권은 약 90%…" at bounding box center [634, 294] width 520 height 28
click at [618, 303] on span "약 90% 이상 이므로 전국 어디서나 편리하게 이용 가능합니다." at bounding box center [609, 299] width 290 height 11
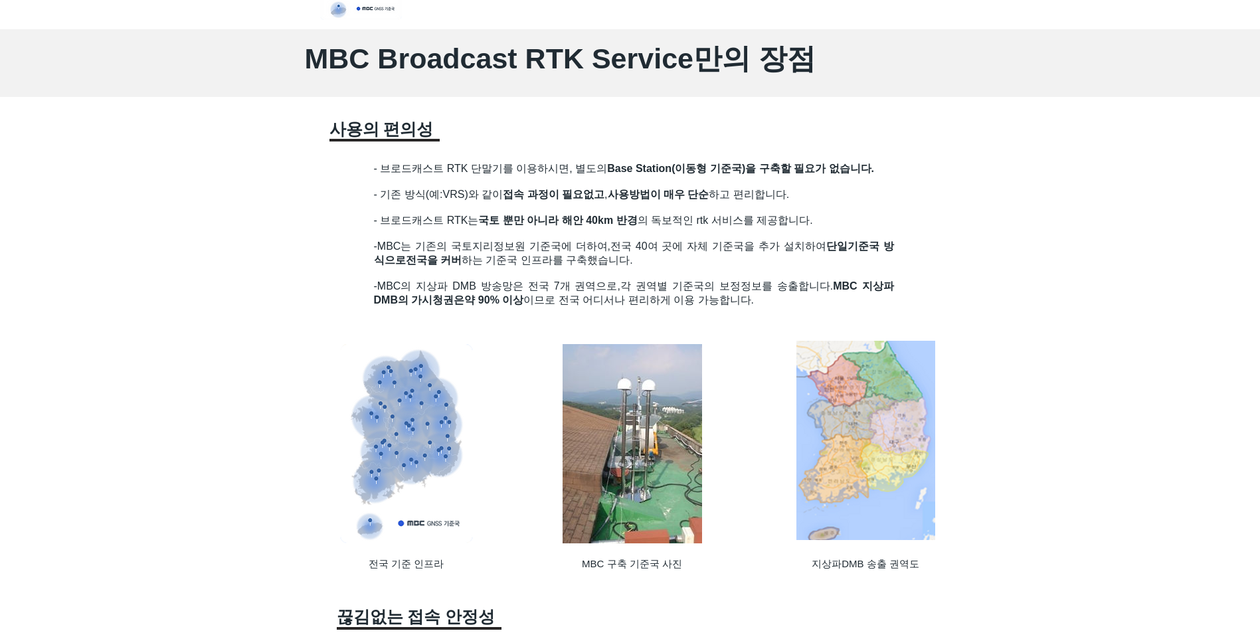
click at [784, 301] on p "-MBC의 지상파 DMB 방송망은 전국 7개 권역으로, 각 권역별 기준국의 보정정보를 송출합니다. MBC 지상파 DMB의 가시청권은 약 90%…" at bounding box center [634, 294] width 520 height 28
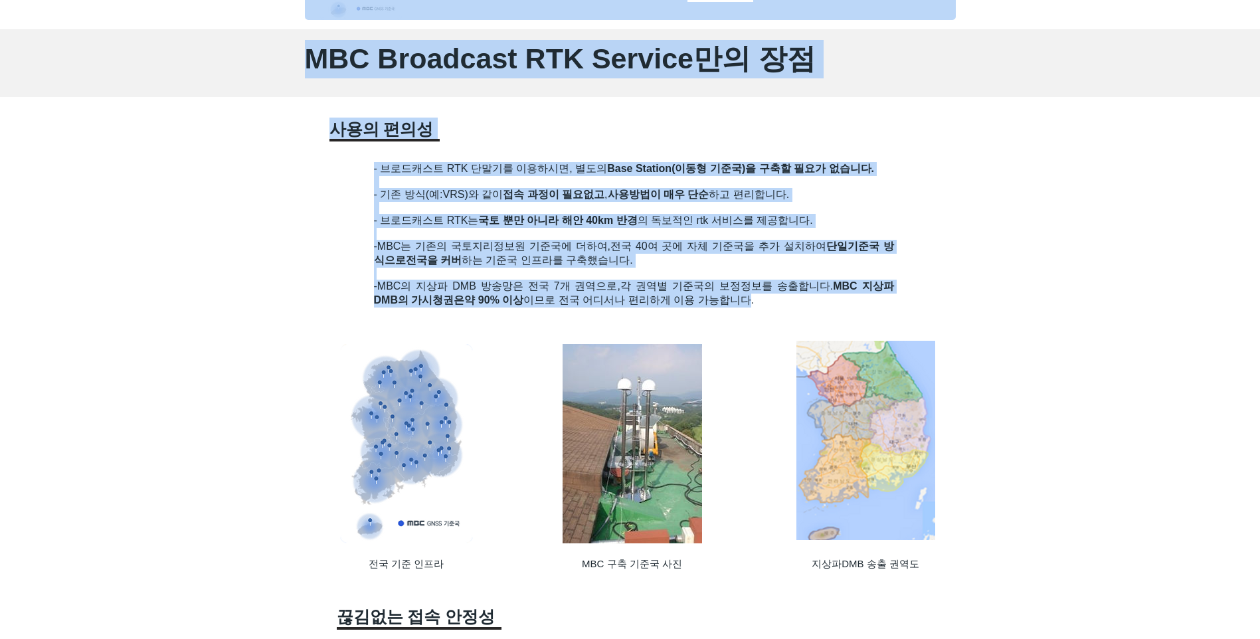
drag, startPoint x: 762, startPoint y: 299, endPoint x: 379, endPoint y: 161, distance: 407.5
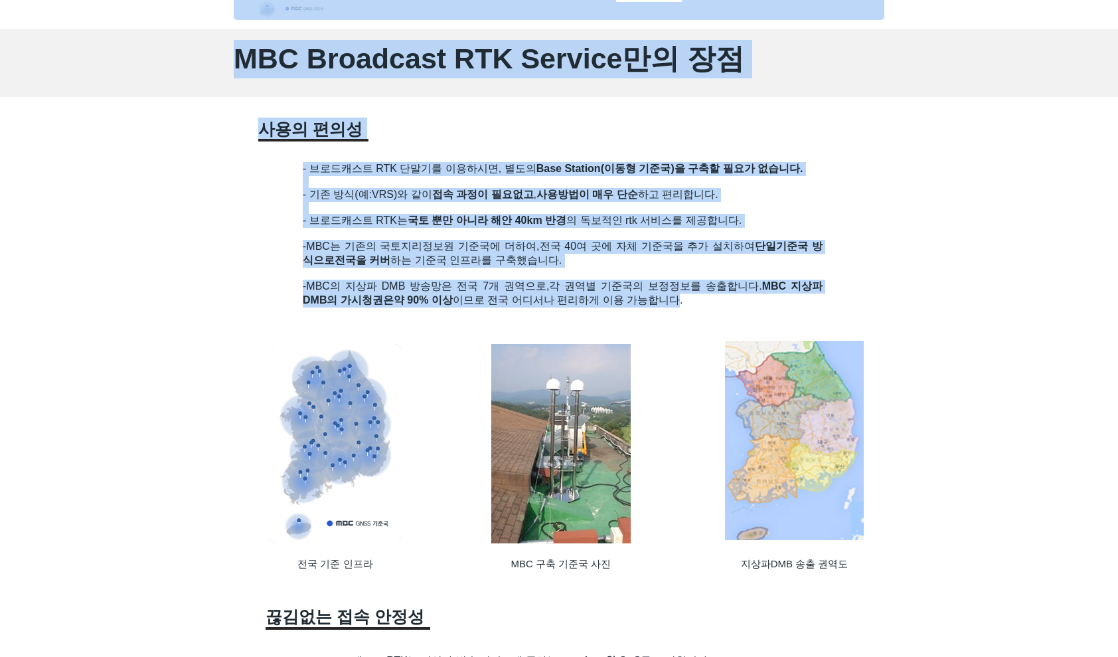
click at [805, 224] on h2 "- 브로드캐스트 RTK는 국토 뿐만 아니라 해안 40km 반경 의 독보적인 rtk 서비스를 제공합니다." at bounding box center [563, 221] width 520 height 14
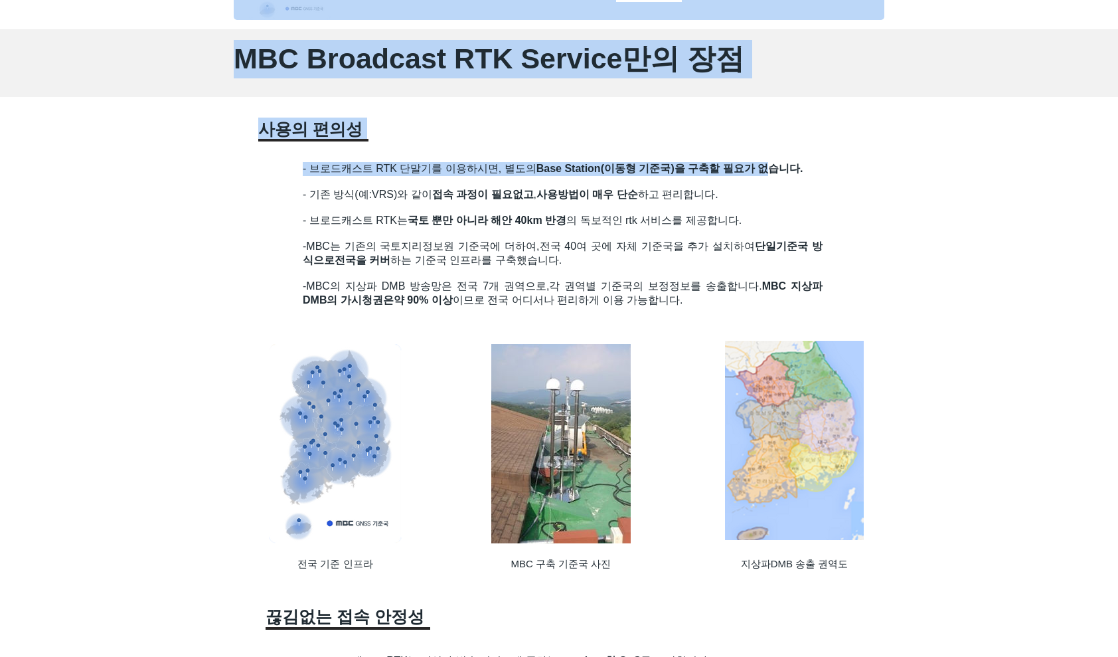
drag, startPoint x: 776, startPoint y: 154, endPoint x: 776, endPoint y: 142, distance: 12.0
drag, startPoint x: 776, startPoint y: 142, endPoint x: 775, endPoint y: 124, distance: 17.9
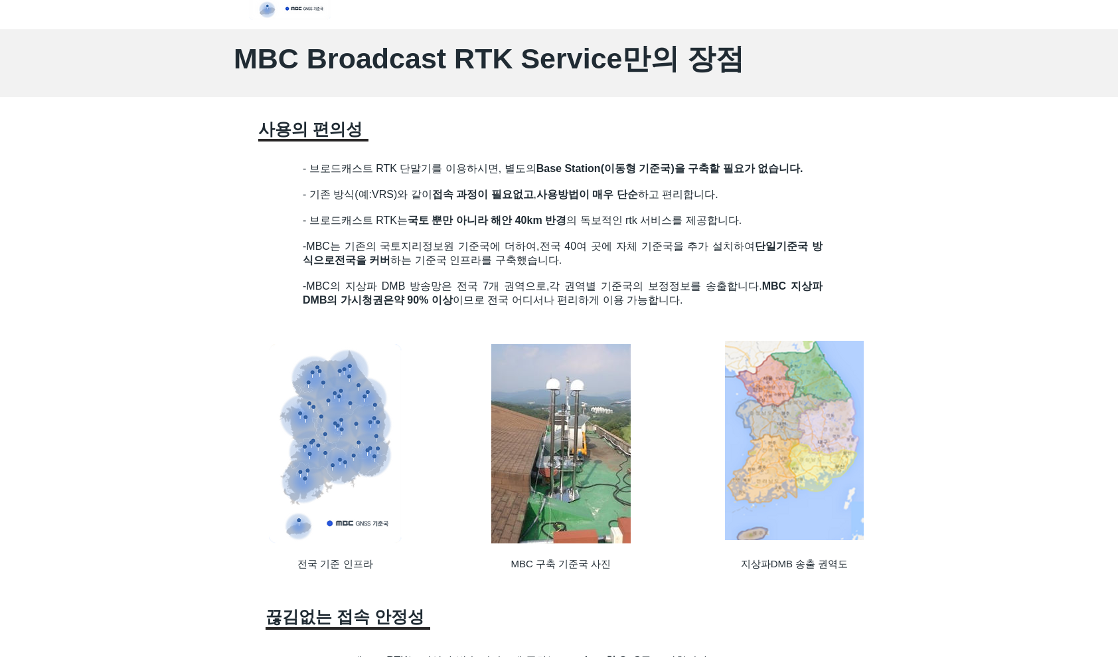
click at [632, 246] on span "전국 40여 곳에 자체 기준국을 추가 설치하여 단일기준국 방식으로" at bounding box center [563, 252] width 520 height 25
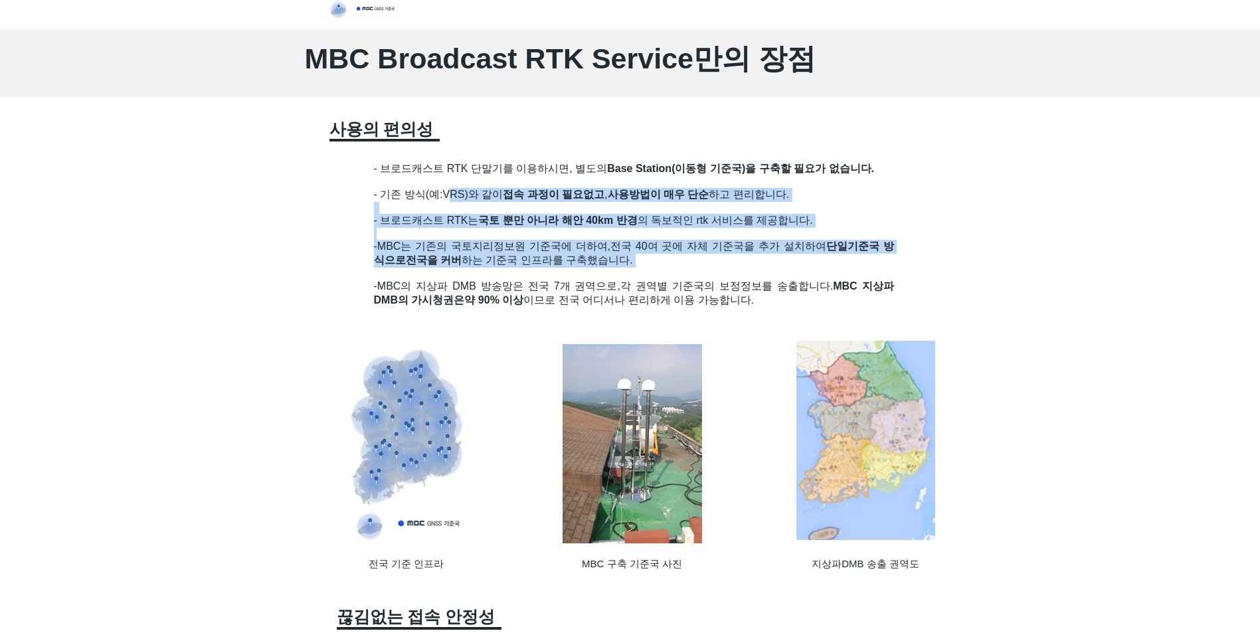
drag, startPoint x: 448, startPoint y: 190, endPoint x: 672, endPoint y: 276, distance: 240.5
click at [672, 276] on div "- 브로드캐스트 RTK 단말기를 이용하시면, 별도의 Base Station(이동형 기준국)을 구축할 필요가 없습니다. - 기존 방식(예:VRS…" at bounding box center [634, 244] width 520 height 164
drag, startPoint x: 672, startPoint y: 276, endPoint x: 598, endPoint y: 257, distance: 76.2
click at [602, 260] on span "전국을 커버 하는 기준국 인프라를 구축했습니다." at bounding box center [519, 259] width 227 height 11
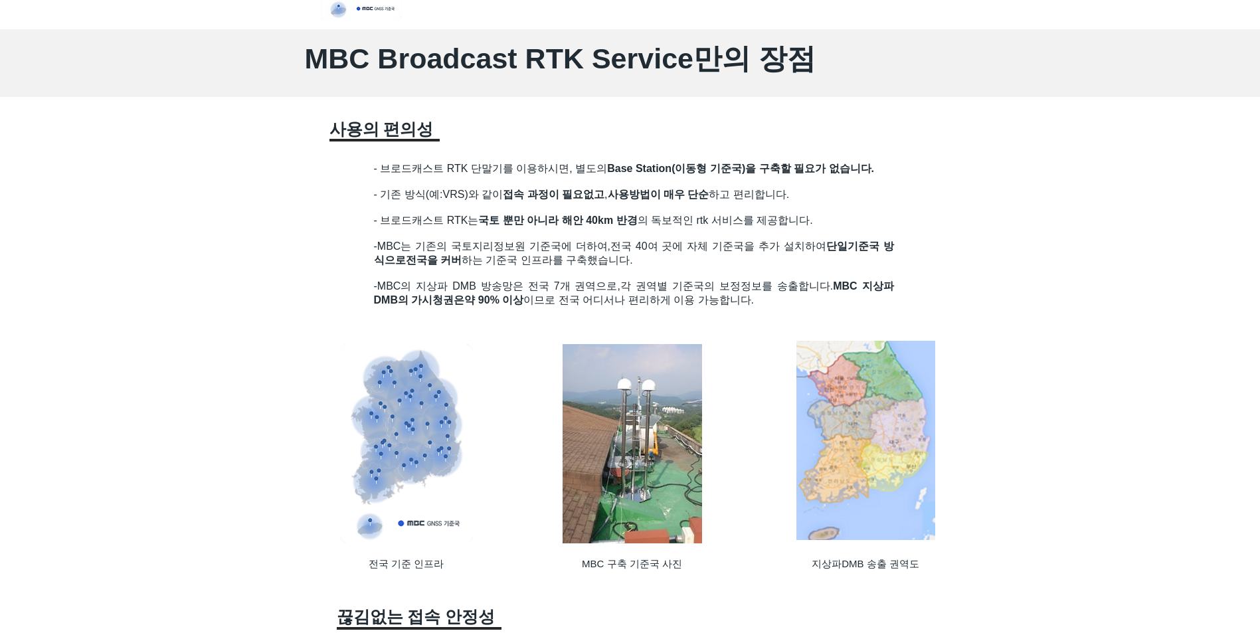
click at [573, 200] on span "접속 과정이 필요없고" at bounding box center [554, 194] width 102 height 11
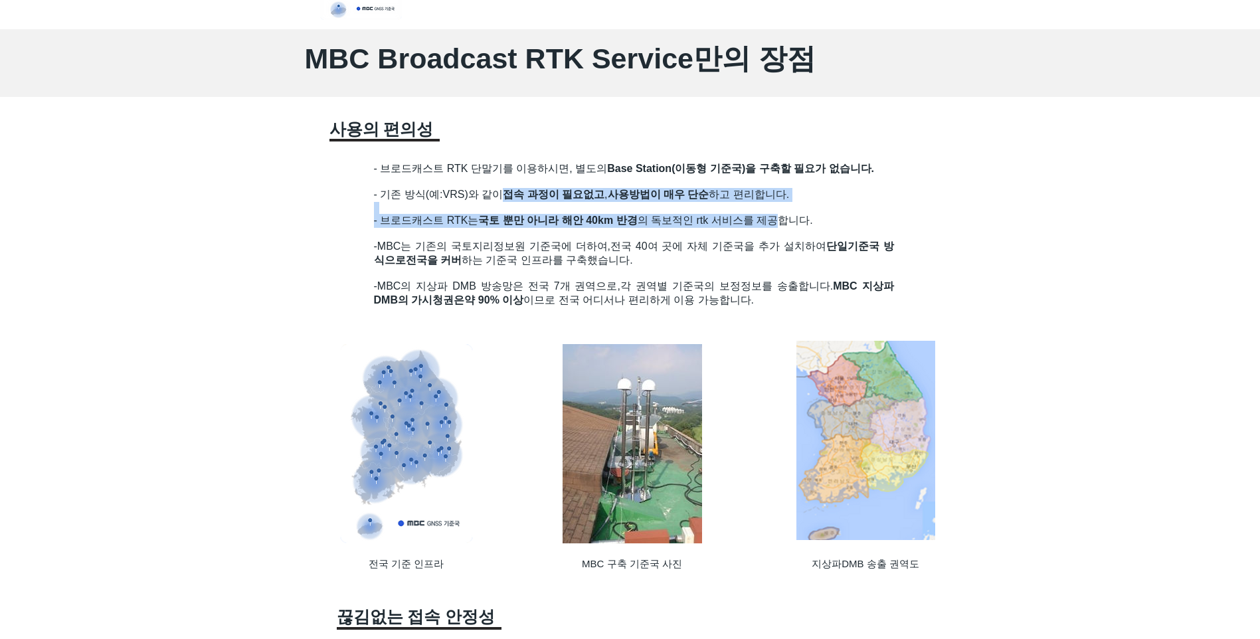
drag, startPoint x: 507, startPoint y: 193, endPoint x: 791, endPoint y: 218, distance: 284.6
click at [791, 218] on div "- 브로드캐스트 RTK 단말기를 이용하시면, 별도의 Base Station(이동형 기준국)을 구축할 필요가 없습니다. - 기존 방식(예:VRS…" at bounding box center [634, 244] width 520 height 164
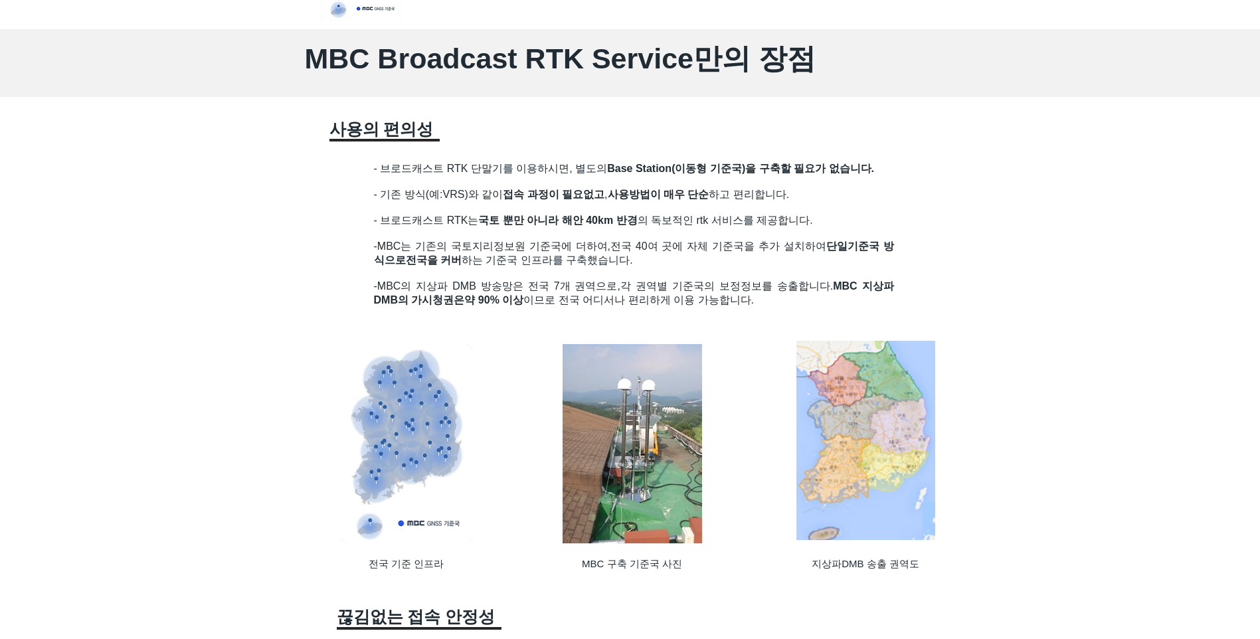
drag, startPoint x: 791, startPoint y: 218, endPoint x: 694, endPoint y: 284, distance: 117.5
click at [694, 284] on span "각 권역별 기준국의 보정정보를 송출합니다. MBC 지상파 DMB의 가시청권은" at bounding box center [634, 292] width 520 height 25
drag, startPoint x: 398, startPoint y: 167, endPoint x: 546, endPoint y: 167, distance: 147.4
click at [546, 167] on span "- 브로드캐스트 RTK 단말기를 이용하시면, 별도의 Base Station(이동형 기준국)을 구축할 필요가 없습니다." at bounding box center [624, 168] width 501 height 11
drag, startPoint x: 546, startPoint y: 167, endPoint x: 523, endPoint y: 211, distance: 49.3
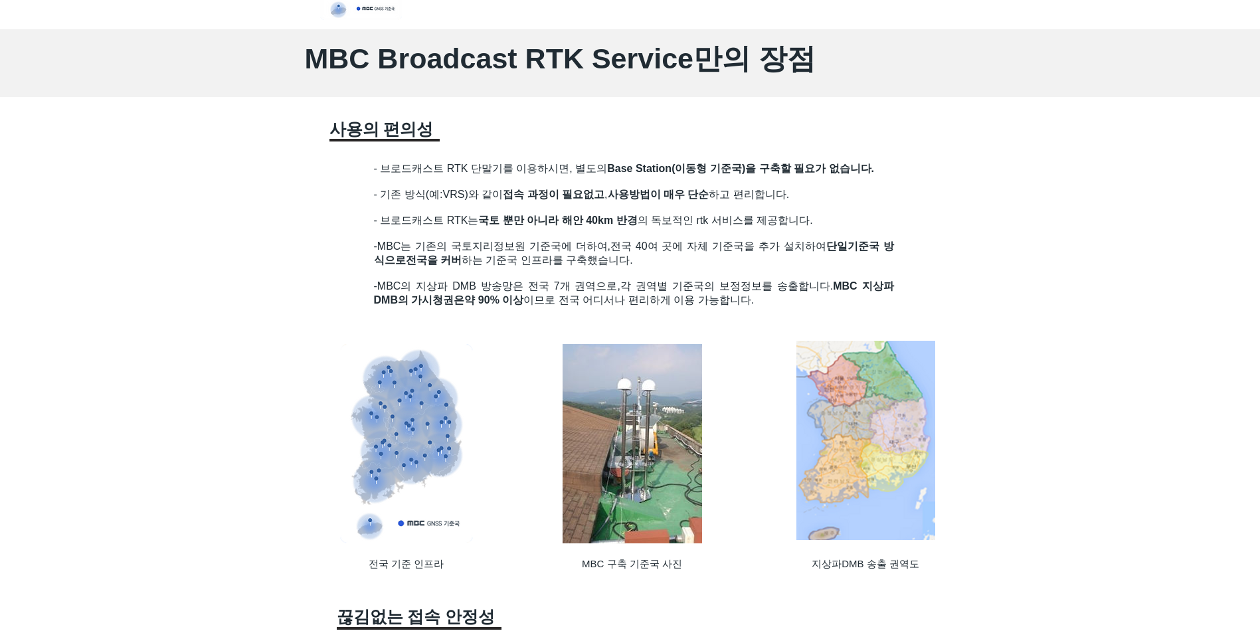
click at [523, 211] on h2 "- 기존 방식(예:VRS)와 같이 접속 과정이 필요없고 , 사용방법이 매우 단순 하고 편리합니다." at bounding box center [634, 201] width 520 height 26
drag, startPoint x: 445, startPoint y: 224, endPoint x: 853, endPoint y: 224, distance: 408.4
click at [853, 224] on h2 "- 브로드캐스트 RTK는 국토 뿐만 아니라 해안 40km 반경 의 독보적인 rtk 서비스를 제공합니다." at bounding box center [634, 221] width 520 height 14
drag, startPoint x: 853, startPoint y: 224, endPoint x: 452, endPoint y: 253, distance: 402.1
click at [452, 252] on span "-MBC는 기존의 국토지리정보원 기준국에 더하여," at bounding box center [492, 245] width 237 height 11
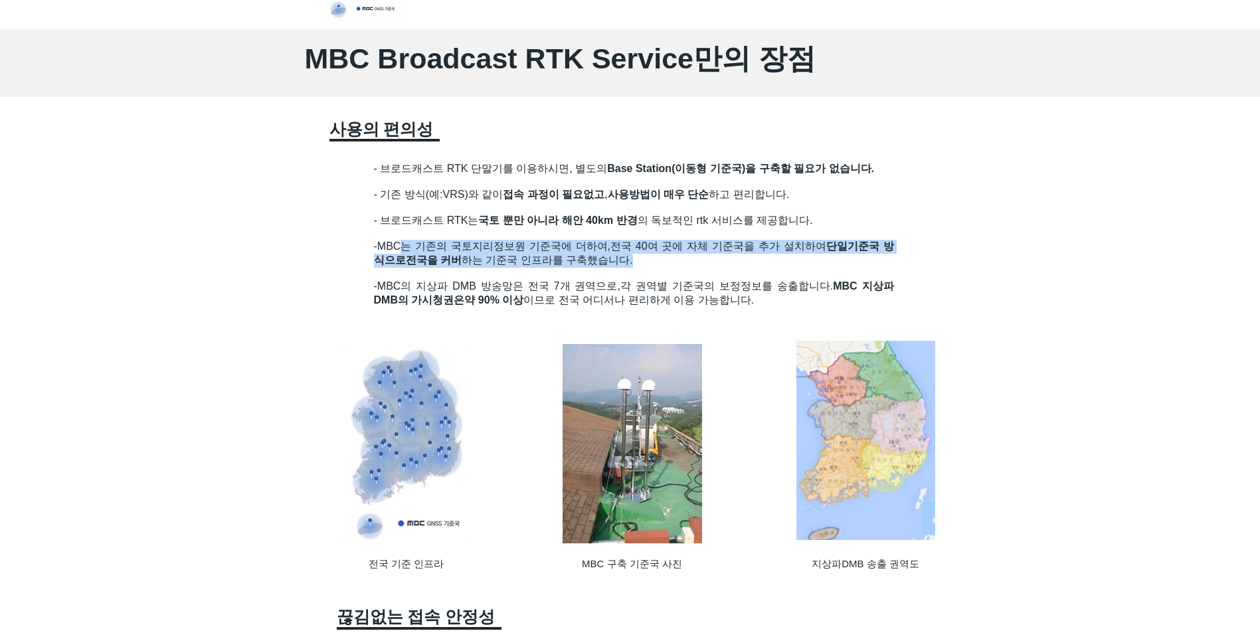
drag, startPoint x: 399, startPoint y: 253, endPoint x: 737, endPoint y: 263, distance: 338.1
click at [737, 263] on h2 "-MBC는 기존의 국토지리정보원 기준국에 더하여, 전국 40여 곳에 자체 기준국을 추가 설치하여 단일기준국 방식으로 전국을 커버 하는 기준국 …" at bounding box center [634, 254] width 520 height 28
drag, startPoint x: 373, startPoint y: 246, endPoint x: 637, endPoint y: 263, distance: 264.2
click at [637, 263] on h2 "-MBC는 기존의 국토지리정보원 기준국에 더하여, 전국 40여 곳에 자체 기준국을 추가 설치하여 단일기준국 방식으로 전국을 커버 하는 기준국 …" at bounding box center [634, 254] width 520 height 28
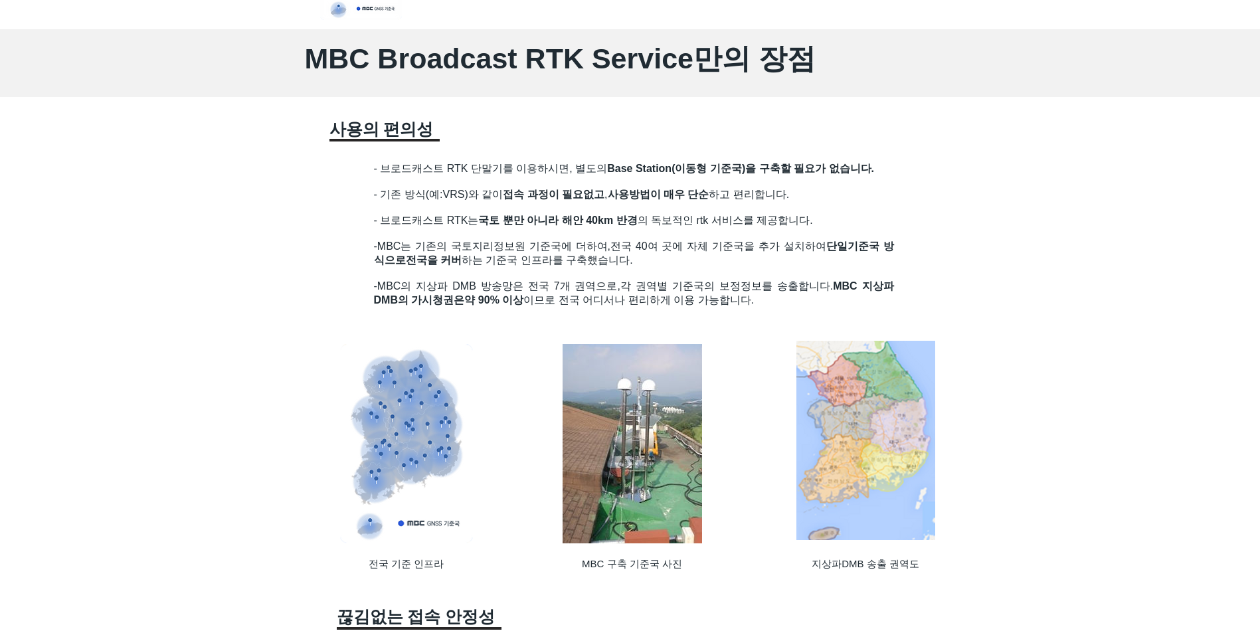
drag, startPoint x: 637, startPoint y: 263, endPoint x: 681, endPoint y: 272, distance: 45.3
click at [681, 272] on h2 "​" at bounding box center [634, 274] width 520 height 12
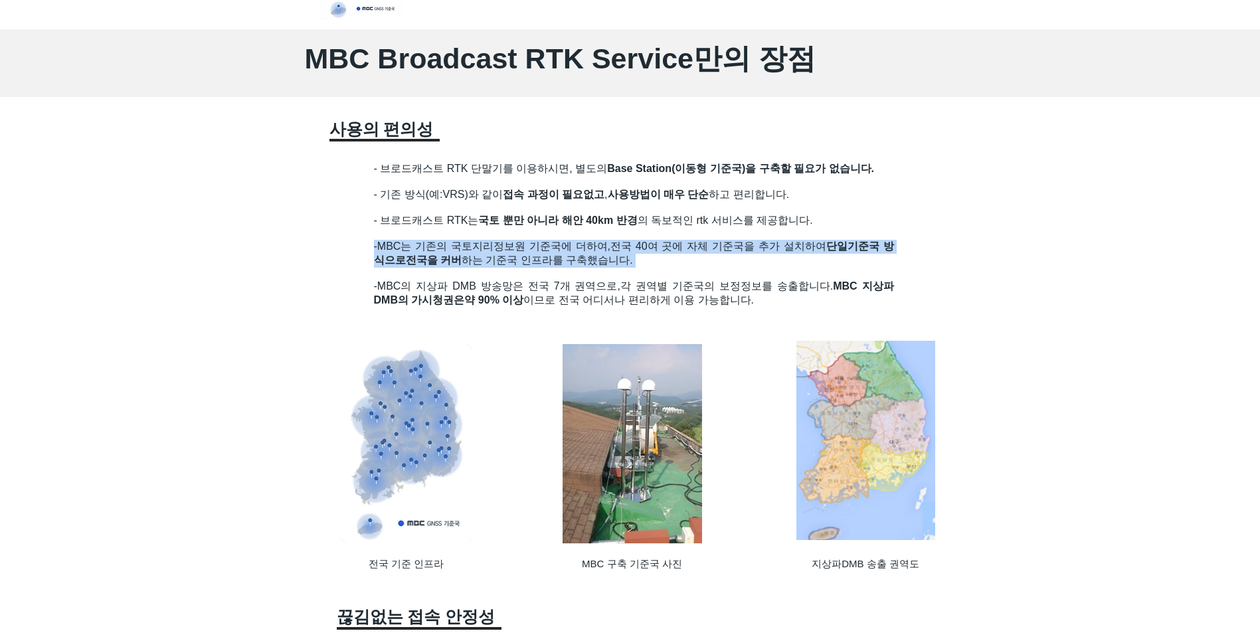
drag, startPoint x: 754, startPoint y: 236, endPoint x: 774, endPoint y: 272, distance: 40.7
click at [774, 272] on div "- 브로드캐스트 RTK 단말기를 이용하시면, 별도의 Base Station(이동형 기준국)을 구축할 필요가 없습니다. - 기존 방식(예:VRS…" at bounding box center [634, 244] width 520 height 164
click at [774, 272] on h2 "​" at bounding box center [634, 274] width 520 height 12
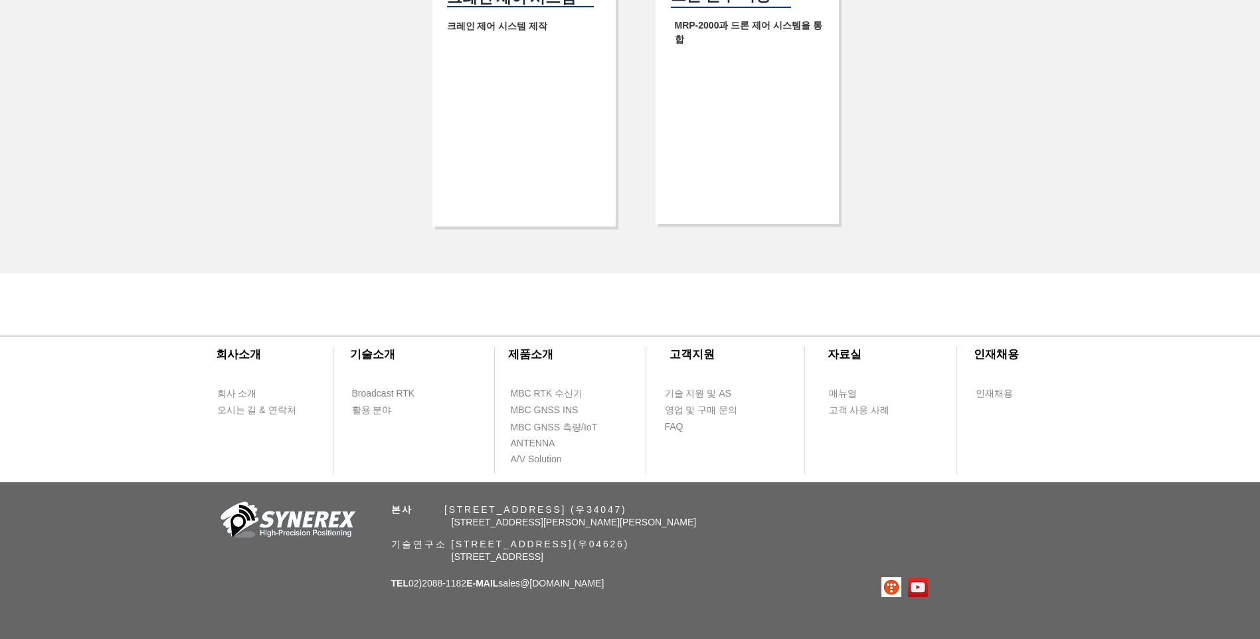
scroll to position [2789, 0]
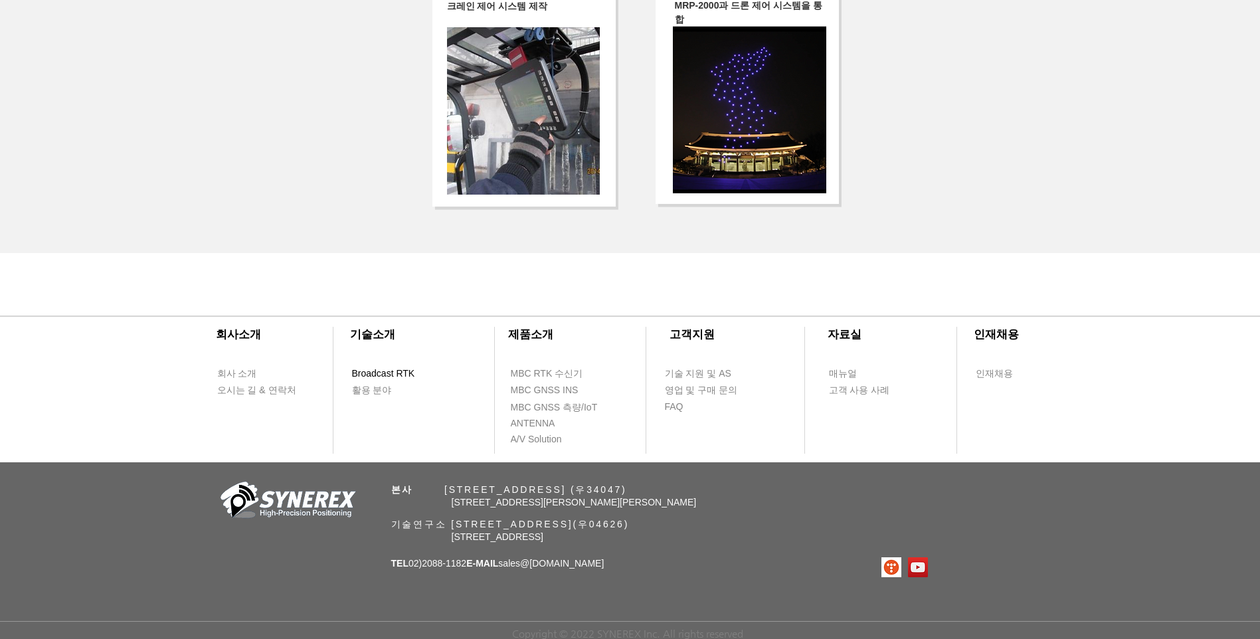
click at [381, 380] on span "Broadcast RTK" at bounding box center [383, 373] width 63 height 13
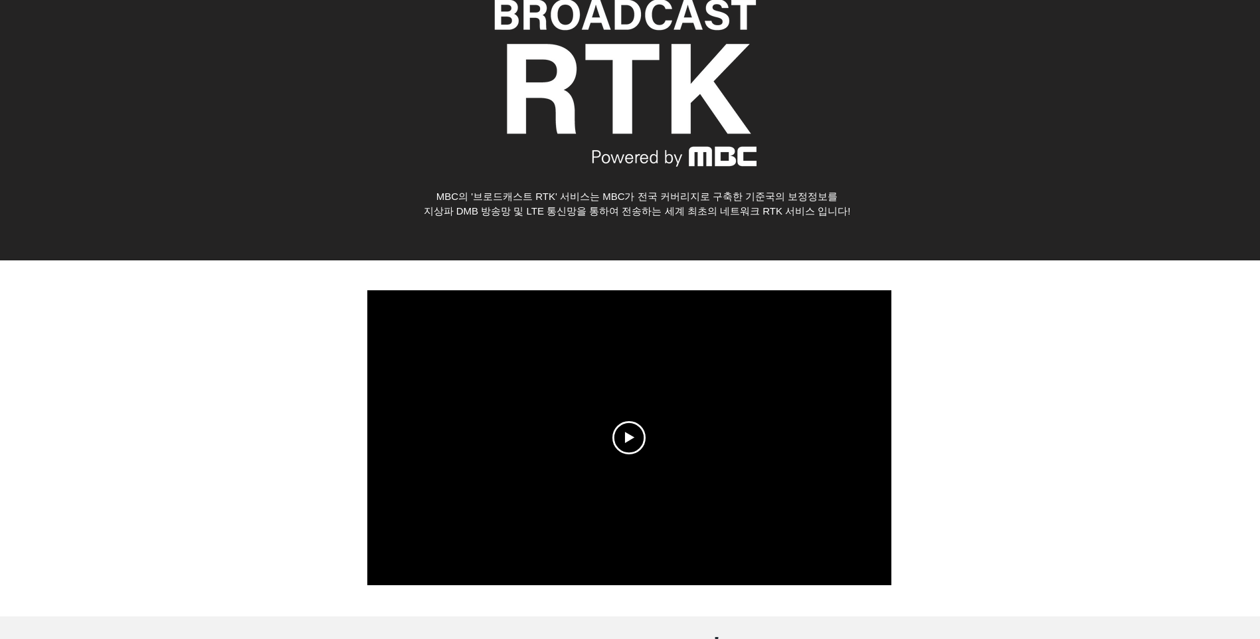
scroll to position [0, 0]
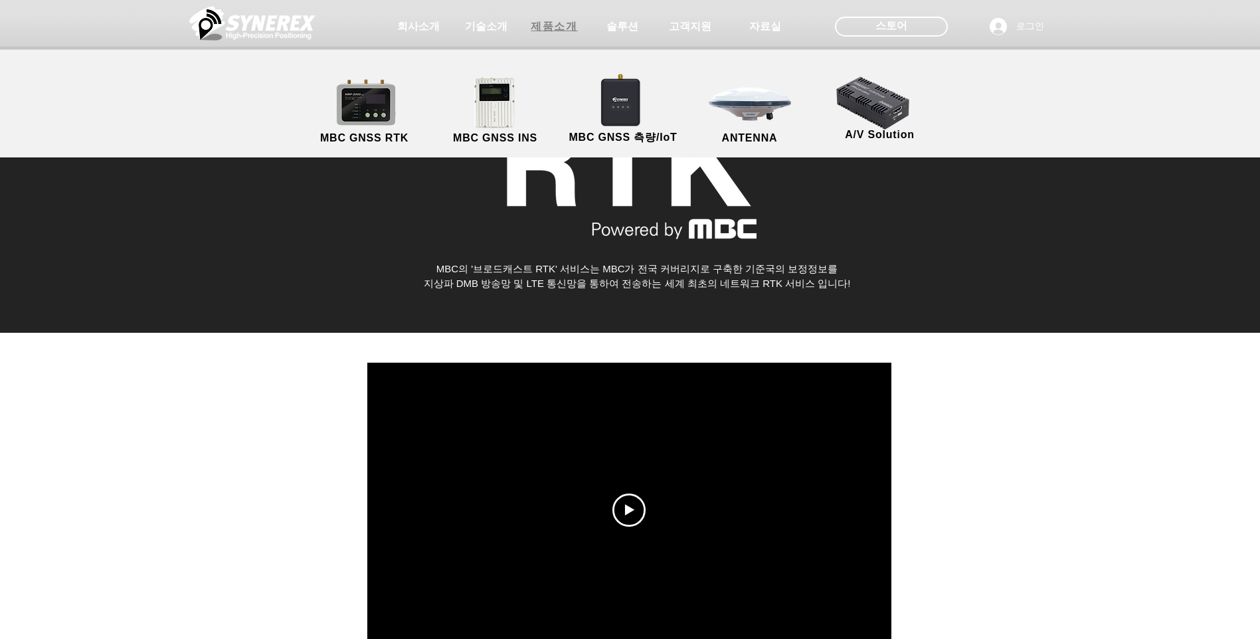
click at [572, 27] on span "제품소개" at bounding box center [554, 27] width 46 height 14
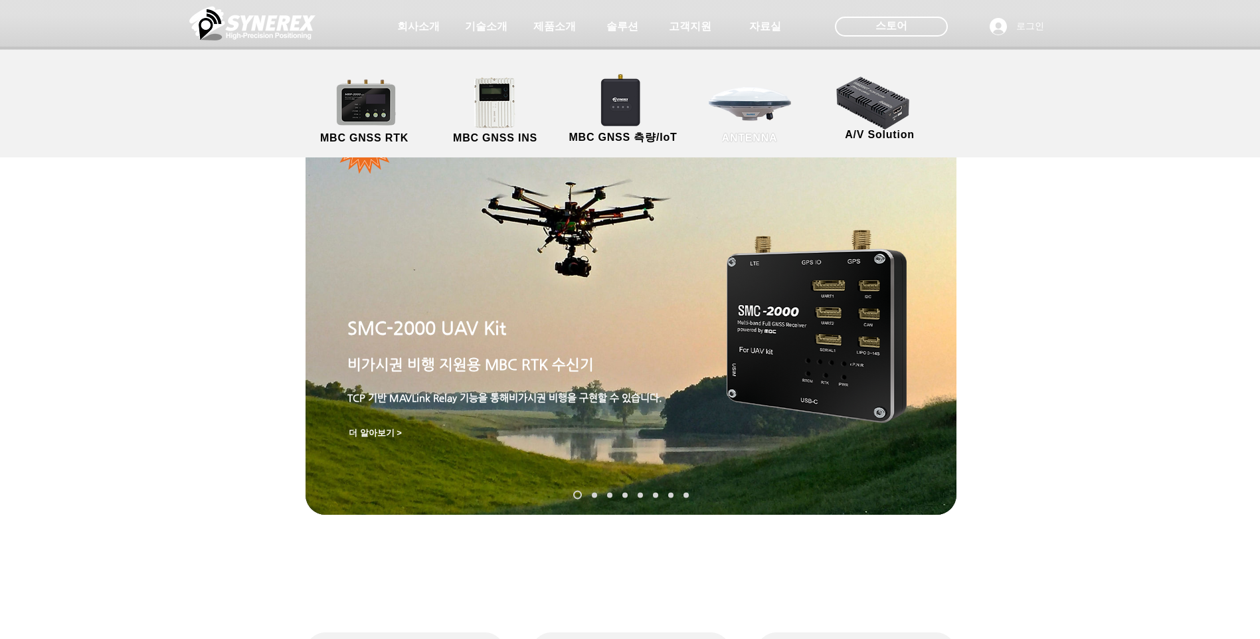
click at [742, 112] on link "ANTENNA" at bounding box center [750, 111] width 120 height 70
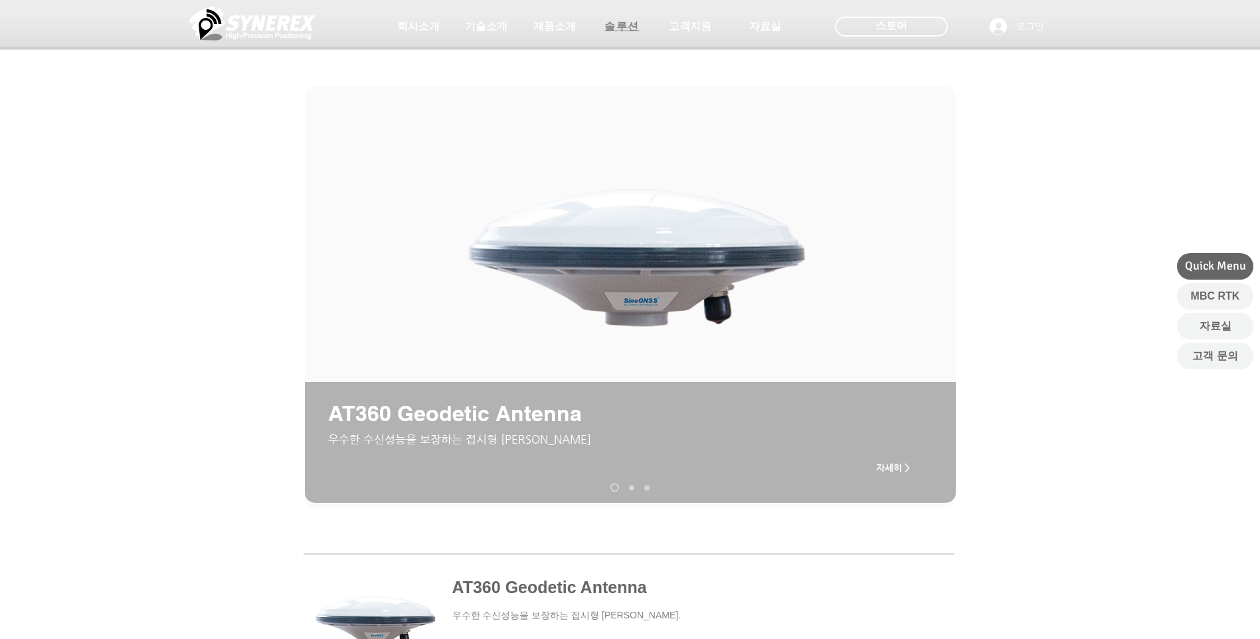
click at [614, 33] on span "솔루션" at bounding box center [621, 27] width 35 height 14
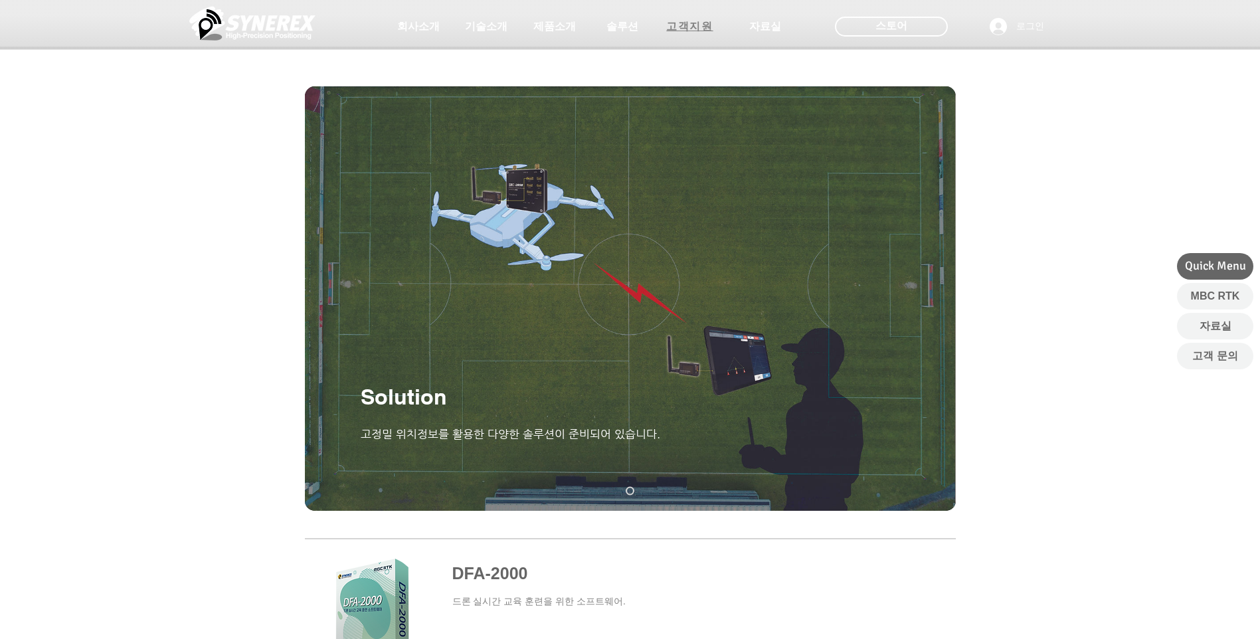
click at [679, 31] on span "고객지원" at bounding box center [689, 27] width 46 height 14
select select "******"
